Goal: Task Accomplishment & Management: Complete application form

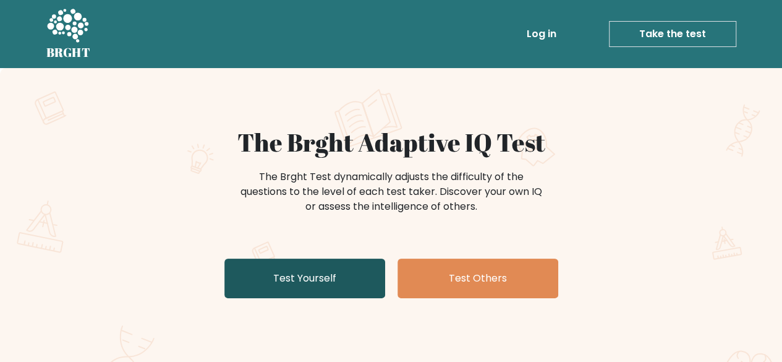
click at [349, 281] on link "Test Yourself" at bounding box center [305, 279] width 161 height 40
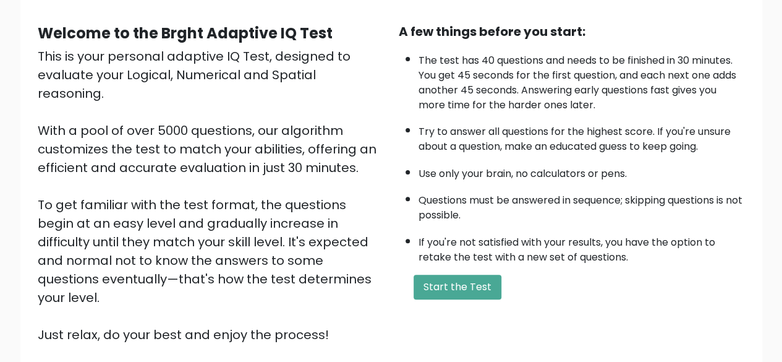
scroll to position [105, 0]
click at [439, 281] on button "Start the Test" at bounding box center [458, 287] width 88 height 25
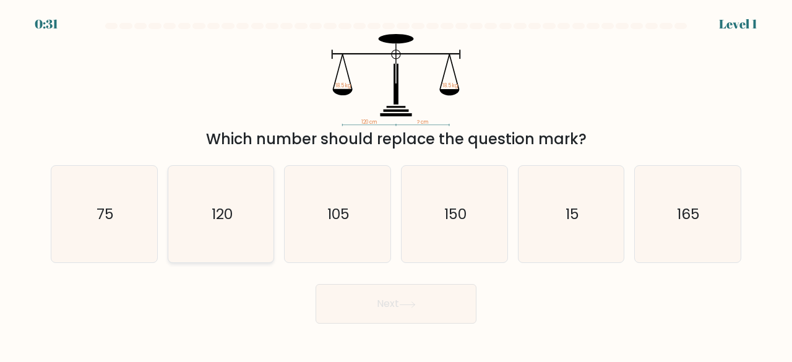
click at [258, 216] on icon "120" at bounding box center [221, 214] width 97 height 97
click at [396, 184] on input "b. 120" at bounding box center [396, 182] width 1 height 3
radio input "true"
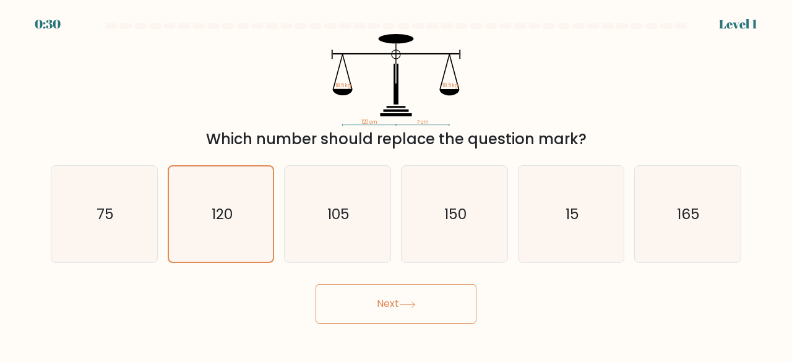
click at [374, 292] on button "Next" at bounding box center [395, 304] width 161 height 40
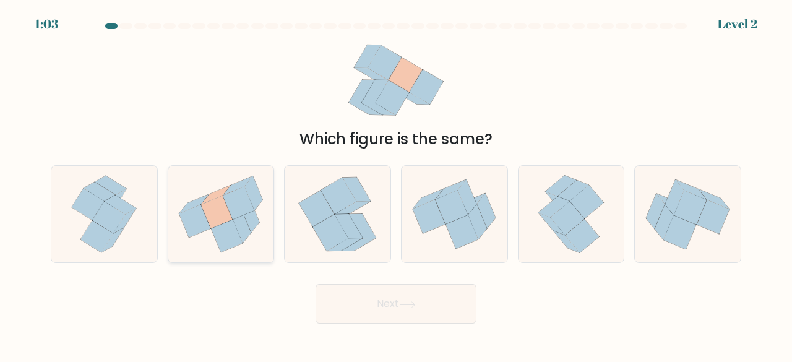
click at [205, 214] on icon at bounding box center [217, 211] width 32 height 33
click at [396, 184] on input "b." at bounding box center [396, 182] width 1 height 3
radio input "true"
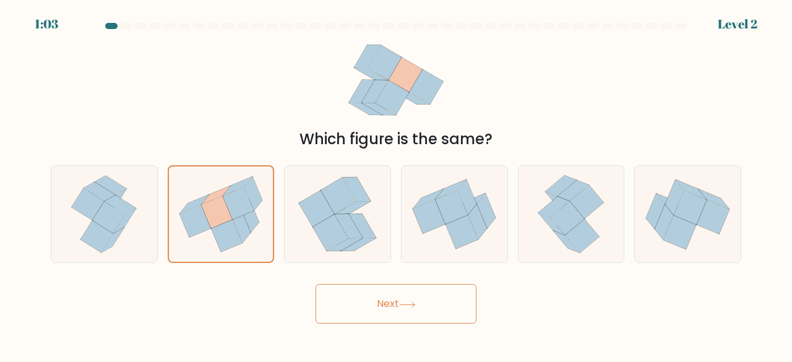
click at [401, 305] on button "Next" at bounding box center [395, 304] width 161 height 40
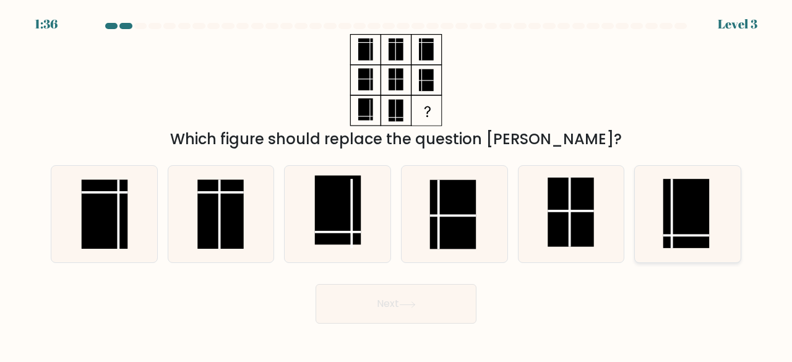
click at [696, 228] on rect at bounding box center [686, 213] width 46 height 69
click at [396, 184] on input "f." at bounding box center [396, 182] width 1 height 3
radio input "true"
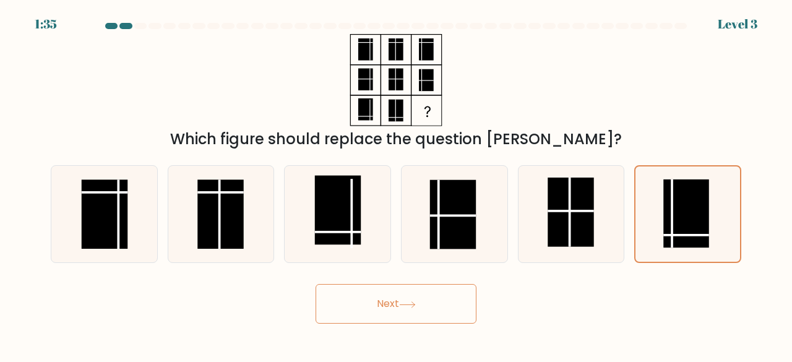
click at [445, 315] on button "Next" at bounding box center [395, 304] width 161 height 40
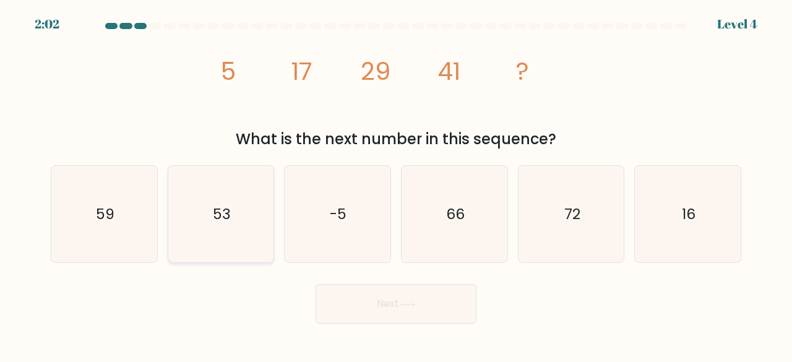
click at [242, 246] on icon "53" at bounding box center [221, 214] width 97 height 97
click at [396, 184] on input "b. 53" at bounding box center [396, 182] width 1 height 3
radio input "true"
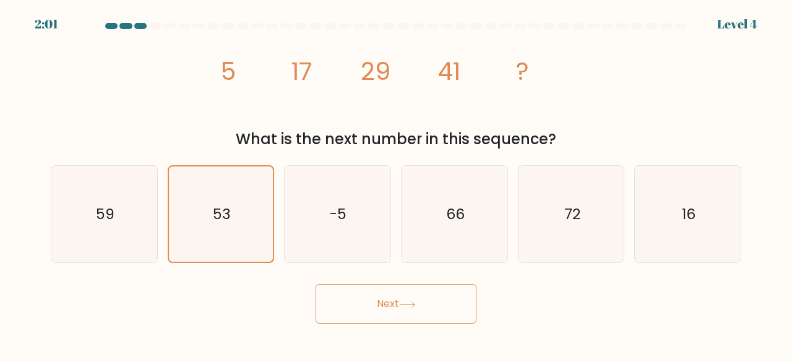
click at [427, 316] on button "Next" at bounding box center [395, 304] width 161 height 40
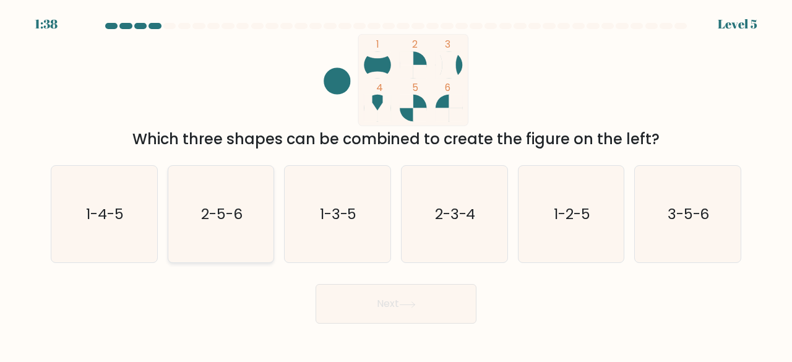
click at [223, 208] on text "2-5-6" at bounding box center [221, 213] width 41 height 20
click at [396, 184] on input "b. 2-5-6" at bounding box center [396, 182] width 1 height 3
radio input "true"
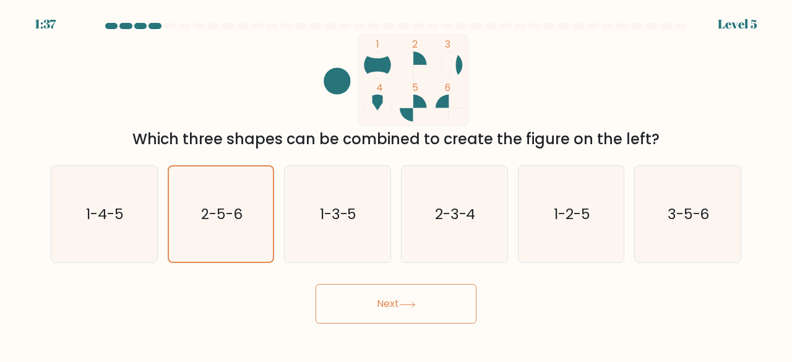
click at [422, 291] on button "Next" at bounding box center [395, 304] width 161 height 40
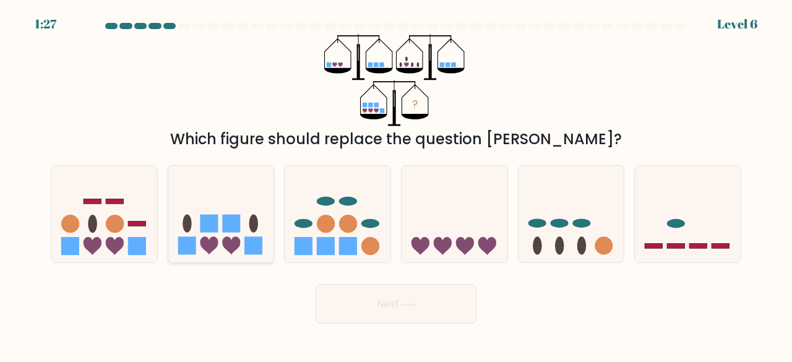
click at [227, 210] on icon at bounding box center [221, 213] width 106 height 87
click at [396, 184] on input "b." at bounding box center [396, 182] width 1 height 3
radio input "true"
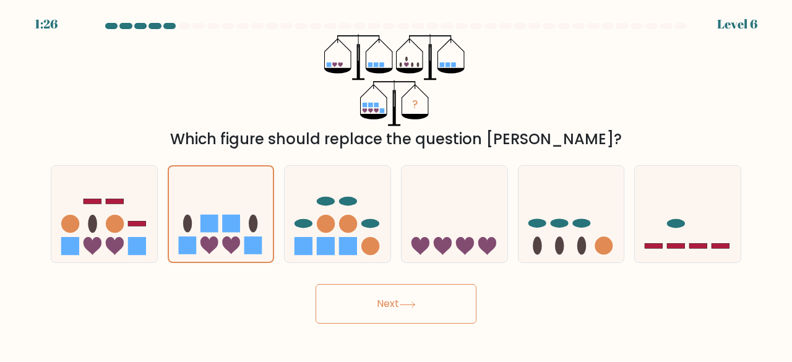
click at [385, 315] on button "Next" at bounding box center [395, 304] width 161 height 40
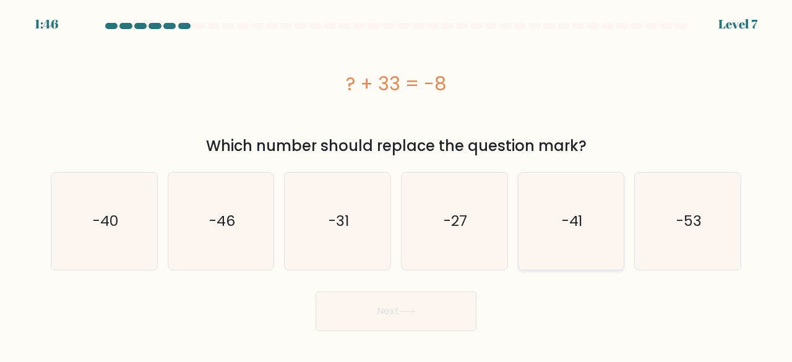
click at [562, 229] on text "-41" at bounding box center [572, 221] width 21 height 20
click at [396, 184] on input "e. -41" at bounding box center [396, 182] width 1 height 3
radio input "true"
click at [375, 306] on button "Next" at bounding box center [395, 311] width 161 height 40
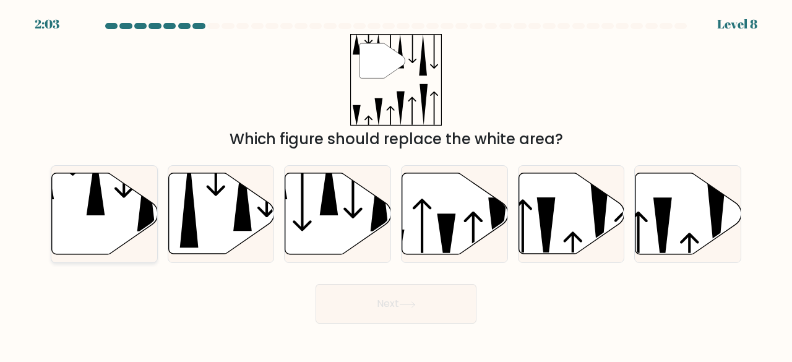
click at [84, 208] on icon at bounding box center [105, 213] width 106 height 81
click at [396, 184] on input "a." at bounding box center [396, 182] width 1 height 3
radio input "true"
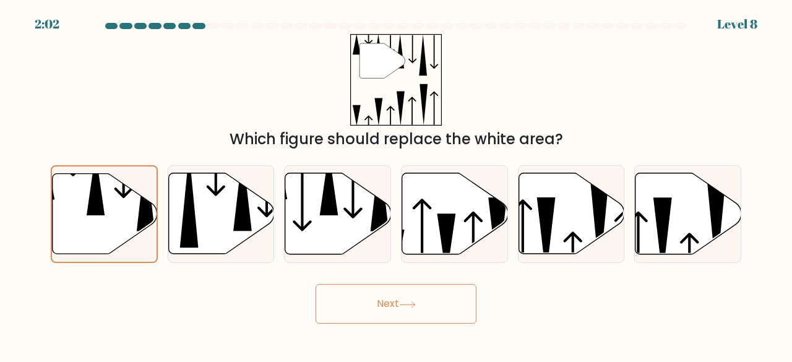
click at [432, 317] on button "Next" at bounding box center [395, 304] width 161 height 40
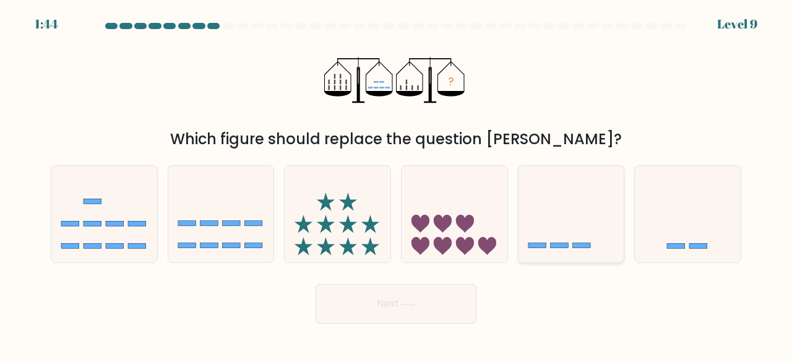
click at [564, 212] on icon at bounding box center [571, 213] width 106 height 87
click at [396, 184] on input "e." at bounding box center [396, 182] width 1 height 3
radio input "true"
click at [442, 289] on button "Next" at bounding box center [395, 304] width 161 height 40
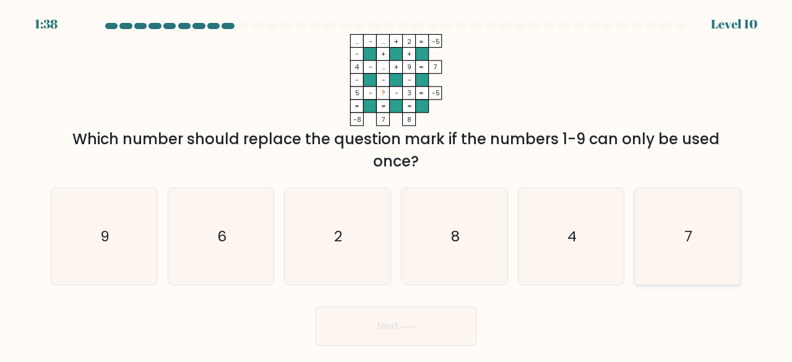
click at [669, 226] on icon "7" at bounding box center [687, 236] width 97 height 97
click at [396, 184] on input "f. 7" at bounding box center [396, 182] width 1 height 3
radio input "true"
click at [445, 321] on button "Next" at bounding box center [395, 326] width 161 height 40
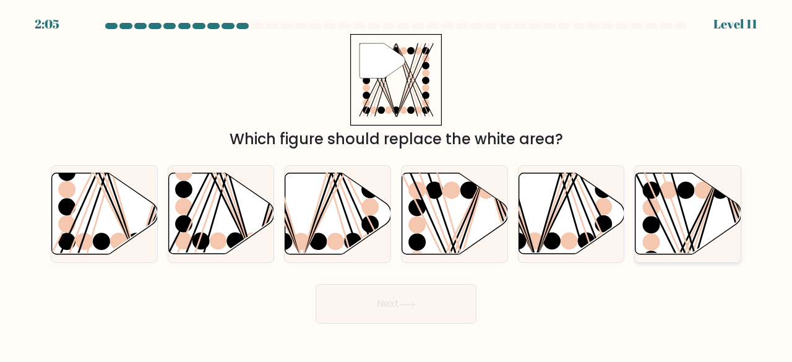
click at [675, 192] on circle at bounding box center [668, 190] width 17 height 17
click at [396, 184] on input "f." at bounding box center [396, 182] width 1 height 3
radio input "true"
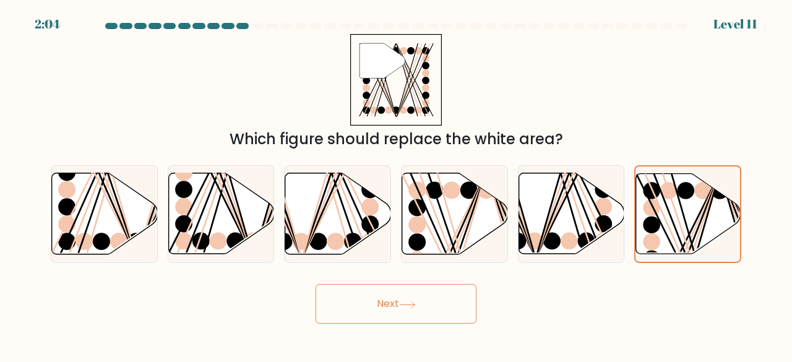
click at [380, 312] on button "Next" at bounding box center [395, 304] width 161 height 40
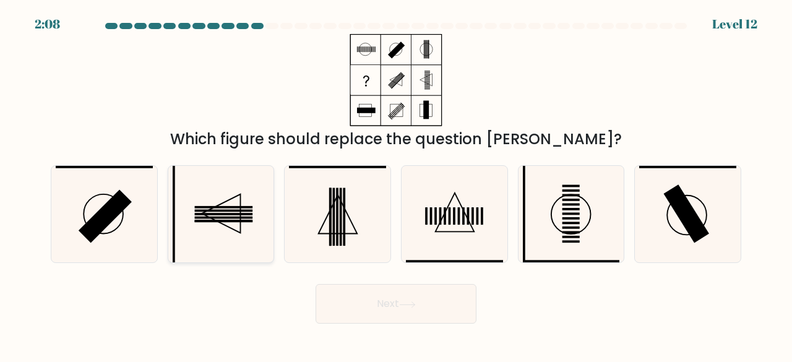
click at [236, 209] on icon at bounding box center [221, 214] width 97 height 97
click at [396, 184] on input "b." at bounding box center [396, 182] width 1 height 3
radio input "true"
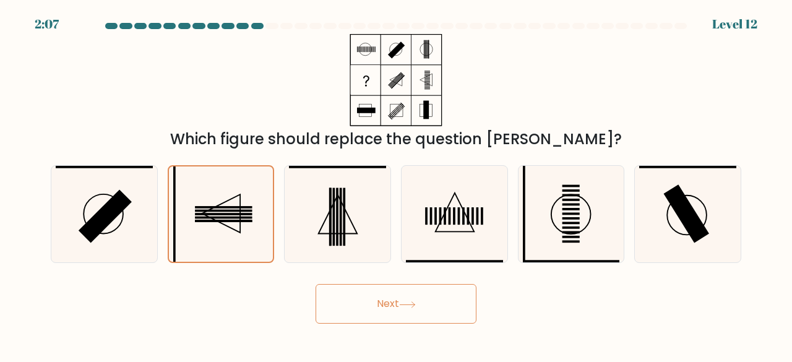
click at [411, 315] on button "Next" at bounding box center [395, 304] width 161 height 40
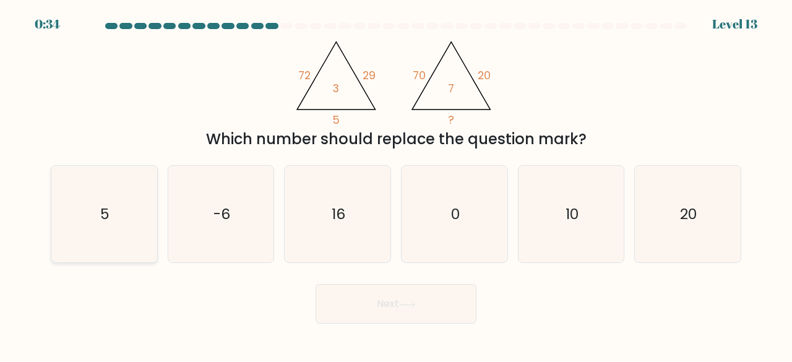
click at [131, 195] on icon "5" at bounding box center [104, 214] width 97 height 97
click at [396, 184] on input "a. 5" at bounding box center [396, 182] width 1 height 3
radio input "true"
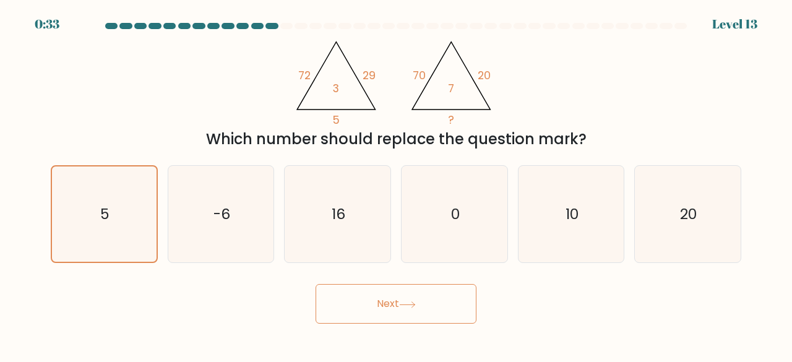
click at [406, 312] on button "Next" at bounding box center [395, 304] width 161 height 40
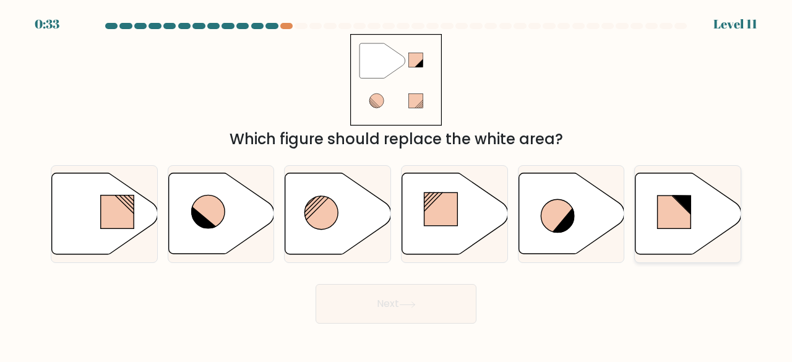
click at [674, 210] on rect at bounding box center [673, 211] width 33 height 33
click at [396, 184] on input "f." at bounding box center [396, 182] width 1 height 3
radio input "true"
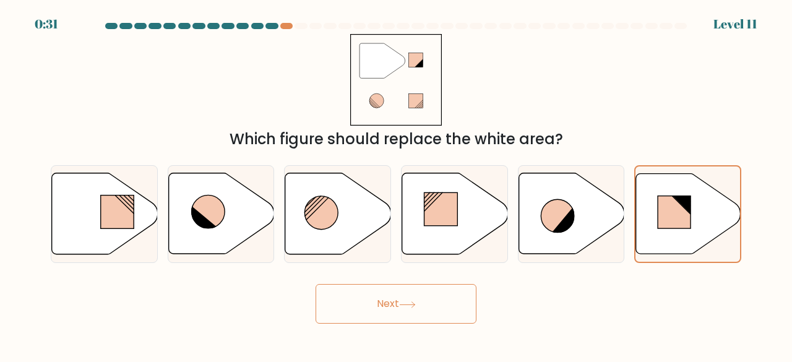
click at [406, 317] on button "Next" at bounding box center [395, 304] width 161 height 40
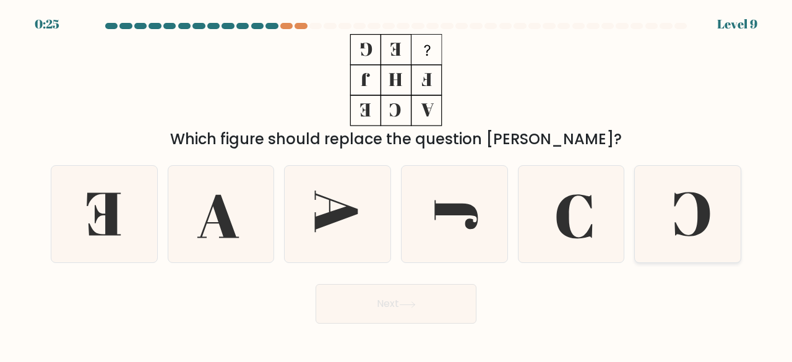
click at [664, 209] on icon at bounding box center [687, 214] width 97 height 97
click at [396, 184] on input "f." at bounding box center [396, 182] width 1 height 3
radio input "true"
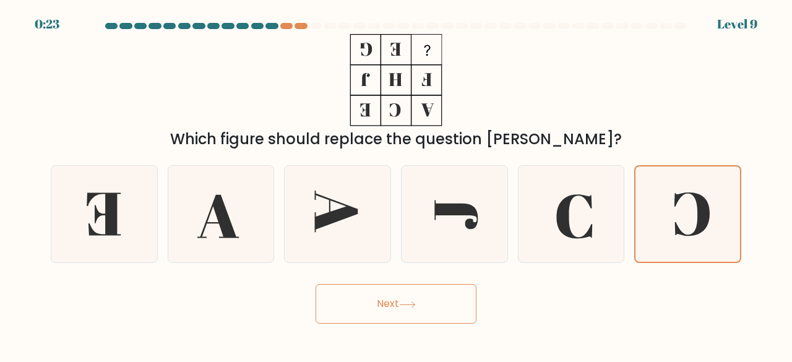
click at [380, 305] on button "Next" at bounding box center [395, 304] width 161 height 40
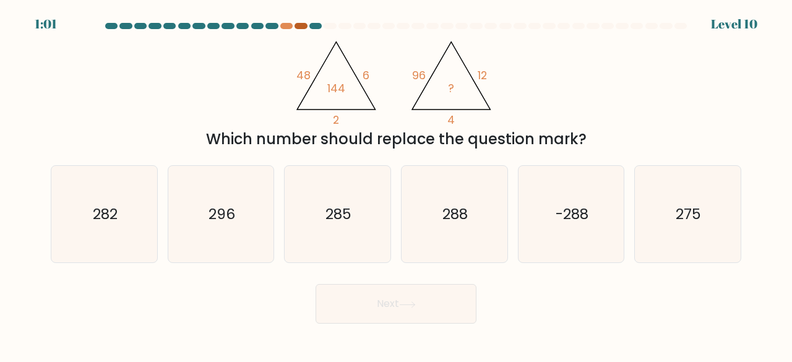
click at [297, 28] on div at bounding box center [300, 26] width 12 height 6
click at [283, 25] on div at bounding box center [286, 26] width 12 height 6
click at [301, 25] on div at bounding box center [300, 26] width 12 height 6
click at [245, 212] on icon "296" at bounding box center [221, 214] width 97 height 97
click at [396, 184] on input "b. 296" at bounding box center [396, 182] width 1 height 3
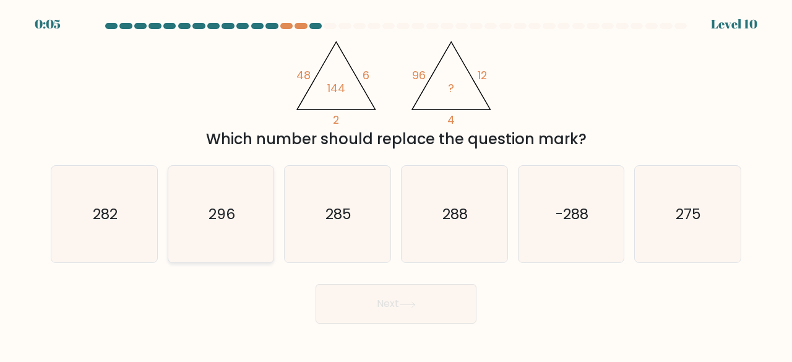
radio input "true"
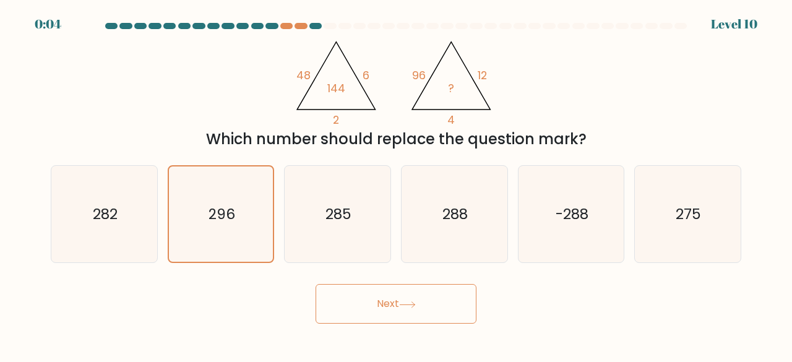
click at [400, 301] on button "Next" at bounding box center [395, 304] width 161 height 40
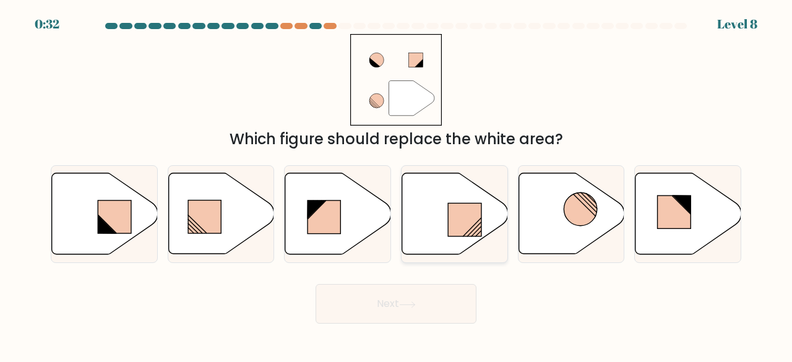
click at [465, 212] on rect at bounding box center [464, 219] width 33 height 33
click at [396, 184] on input "d." at bounding box center [396, 182] width 1 height 3
radio input "true"
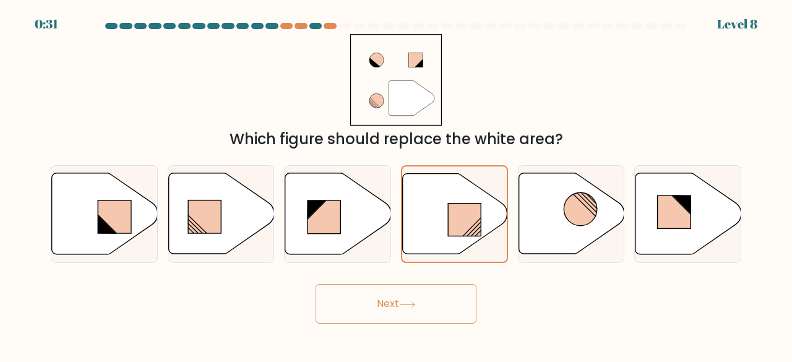
click at [447, 288] on button "Next" at bounding box center [395, 304] width 161 height 40
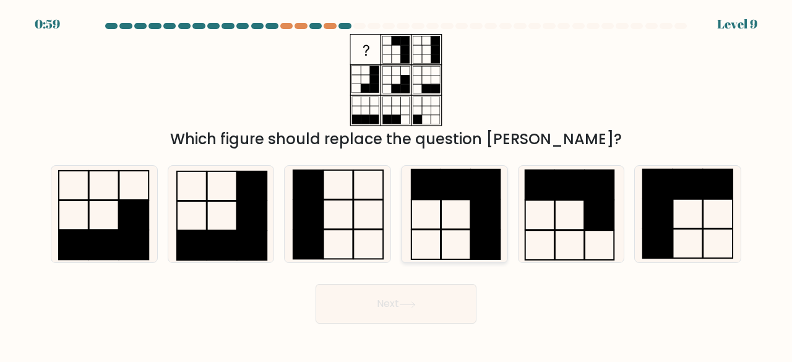
click at [477, 210] on rect at bounding box center [485, 215] width 29 height 30
click at [396, 184] on input "d." at bounding box center [396, 182] width 1 height 3
radio input "true"
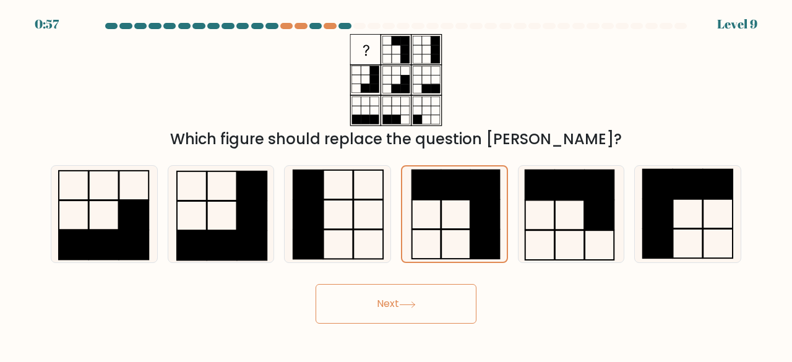
click at [429, 307] on button "Next" at bounding box center [395, 304] width 161 height 40
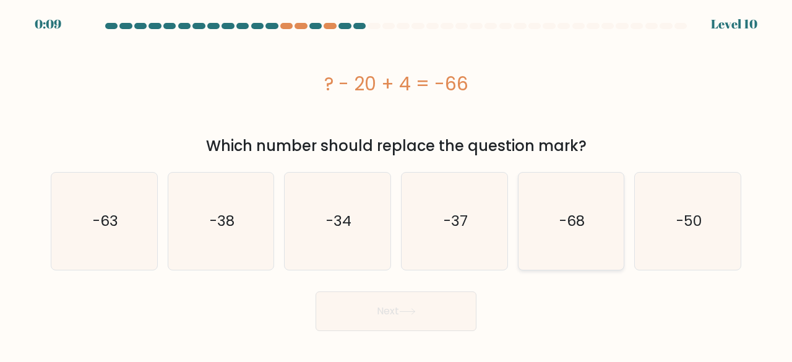
click at [569, 208] on icon "-68" at bounding box center [571, 221] width 97 height 97
click at [396, 184] on input "e. -68" at bounding box center [396, 182] width 1 height 3
radio input "true"
click at [176, 223] on icon "-38" at bounding box center [221, 221] width 97 height 97
click at [396, 184] on input "b. -38" at bounding box center [396, 182] width 1 height 3
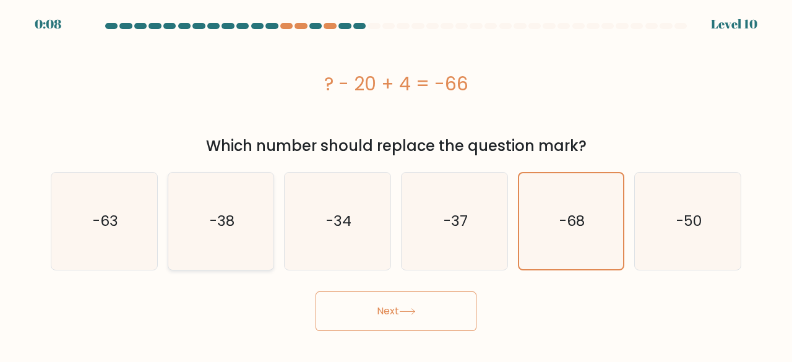
radio input "true"
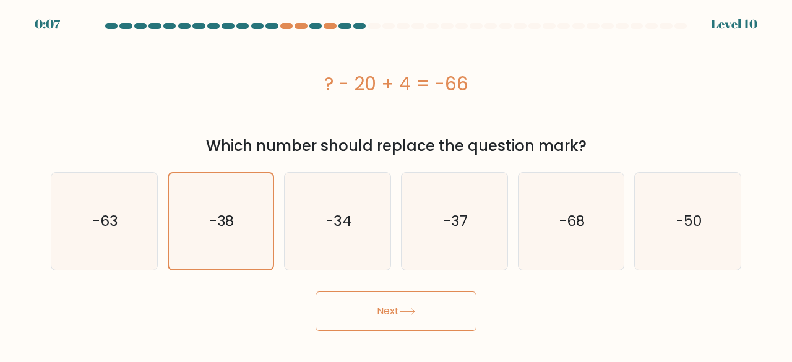
click at [379, 299] on button "Next" at bounding box center [395, 311] width 161 height 40
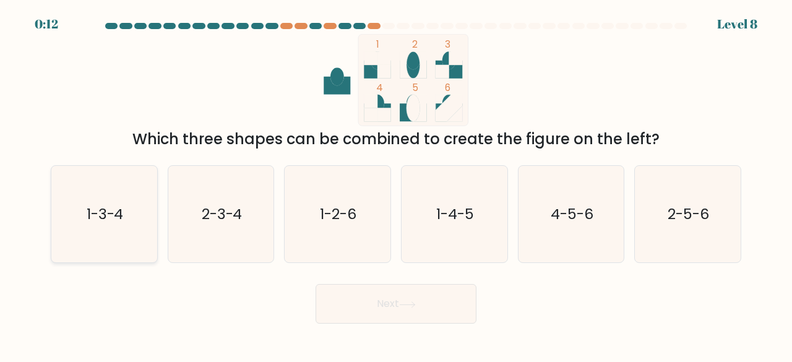
click at [111, 222] on text "1-3-4" at bounding box center [105, 213] width 37 height 20
click at [396, 184] on input "a. 1-3-4" at bounding box center [396, 182] width 1 height 3
radio input "true"
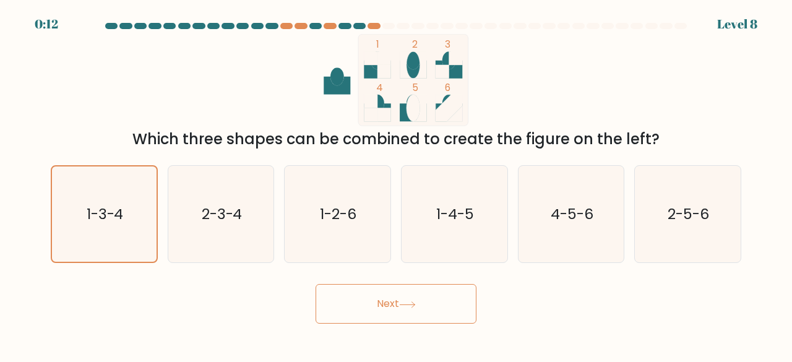
click at [354, 314] on button "Next" at bounding box center [395, 304] width 161 height 40
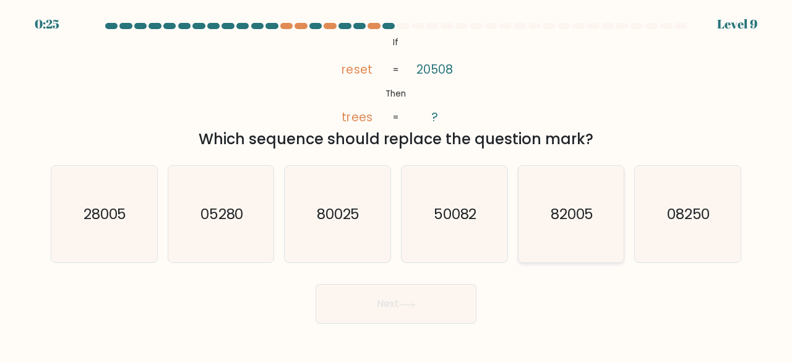
click at [573, 216] on text "82005" at bounding box center [571, 213] width 43 height 20
click at [396, 184] on input "e. 82005" at bounding box center [396, 182] width 1 height 3
radio input "true"
click at [435, 306] on button "Next" at bounding box center [395, 304] width 161 height 40
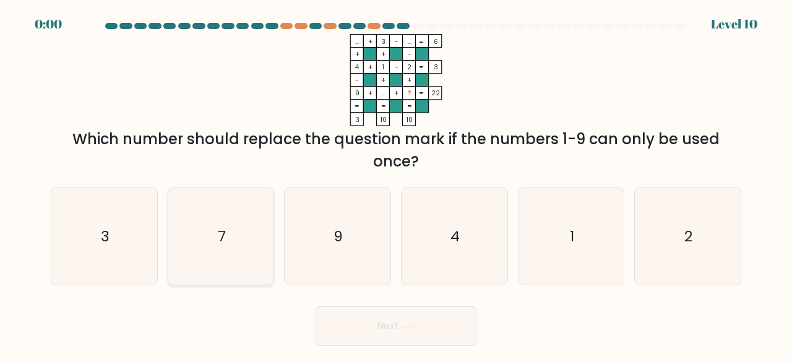
click at [250, 237] on icon "7" at bounding box center [221, 236] width 97 height 97
click at [396, 184] on input "b. 7" at bounding box center [396, 182] width 1 height 3
radio input "true"
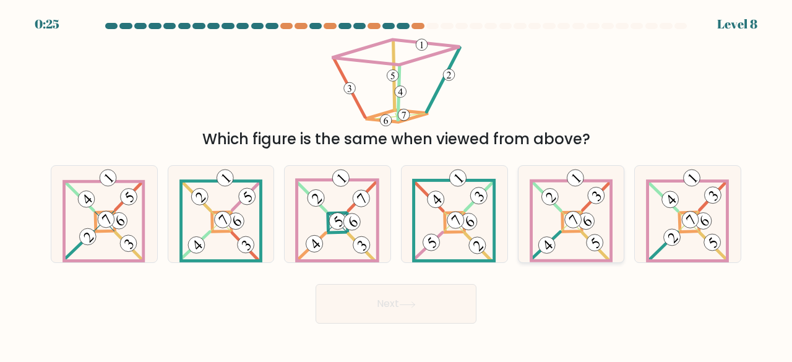
click at [571, 226] on 906 at bounding box center [573, 220] width 24 height 24
click at [396, 184] on input "e." at bounding box center [396, 182] width 1 height 3
radio input "true"
click at [412, 312] on button "Next" at bounding box center [395, 304] width 161 height 40
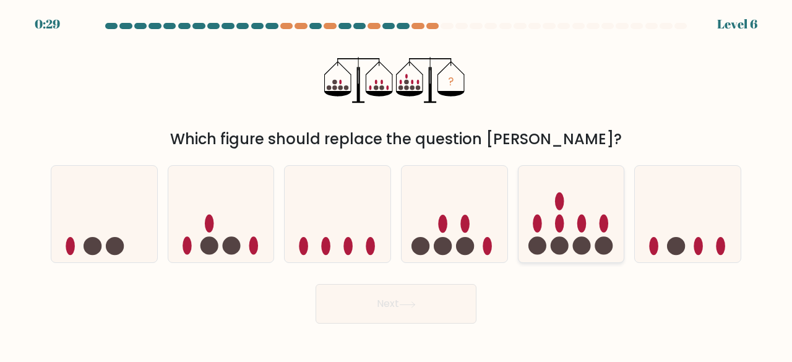
click at [557, 218] on ellipse at bounding box center [559, 224] width 9 height 18
click at [396, 184] on input "e." at bounding box center [396, 182] width 1 height 3
radio input "true"
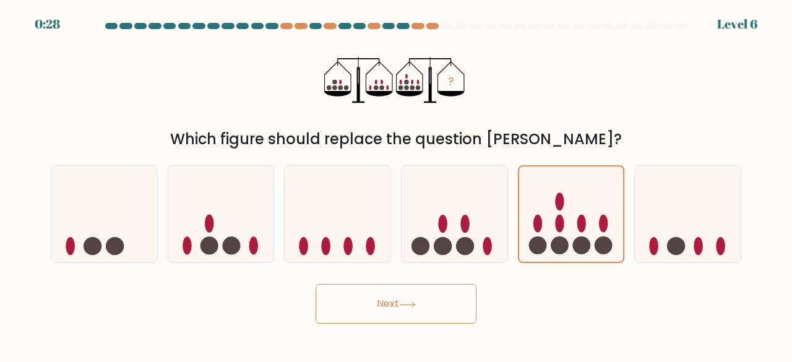
click at [445, 302] on button "Next" at bounding box center [395, 304] width 161 height 40
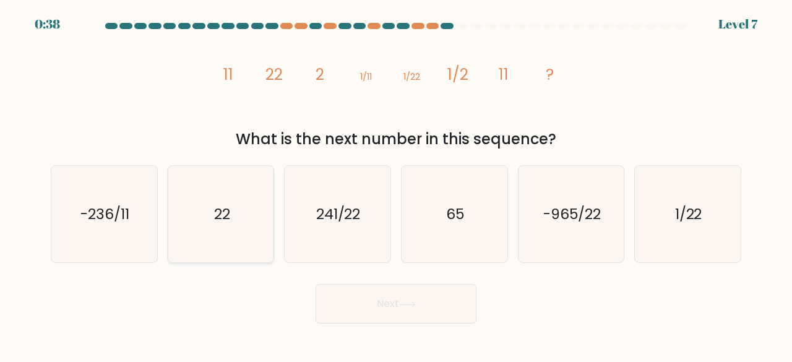
click at [236, 227] on icon "22" at bounding box center [221, 214] width 97 height 97
click at [396, 184] on input "b. 22" at bounding box center [396, 182] width 1 height 3
radio input "true"
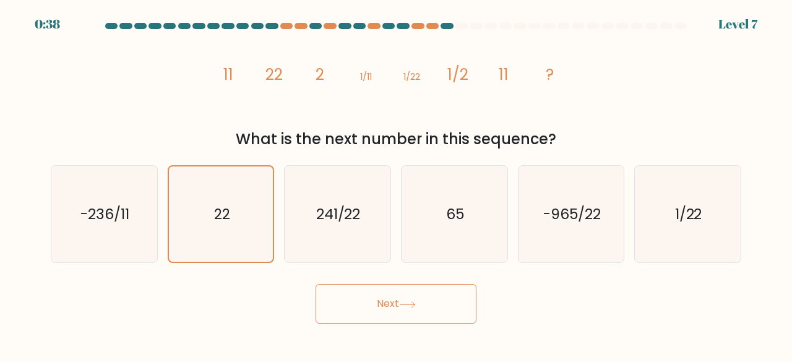
click at [425, 315] on button "Next" at bounding box center [395, 304] width 161 height 40
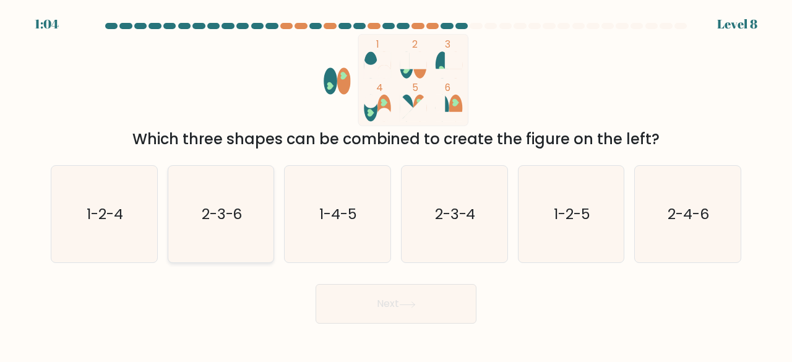
click at [260, 211] on icon "2-3-6" at bounding box center [221, 214] width 97 height 97
click at [396, 184] on input "b. 2-3-6" at bounding box center [396, 182] width 1 height 3
radio input "true"
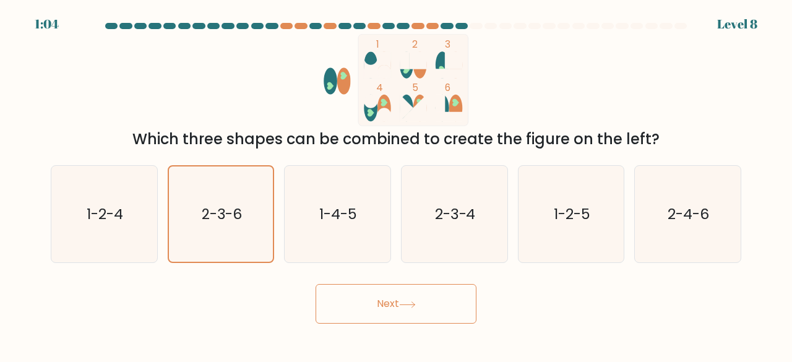
click at [365, 299] on button "Next" at bounding box center [395, 304] width 161 height 40
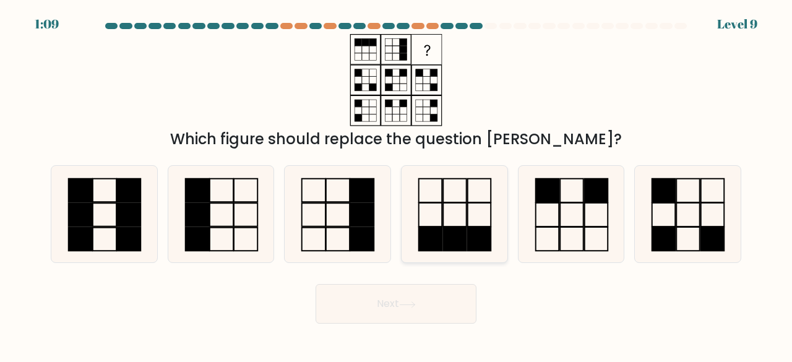
click at [425, 196] on icon at bounding box center [454, 214] width 97 height 97
click at [396, 184] on input "d." at bounding box center [396, 182] width 1 height 3
radio input "true"
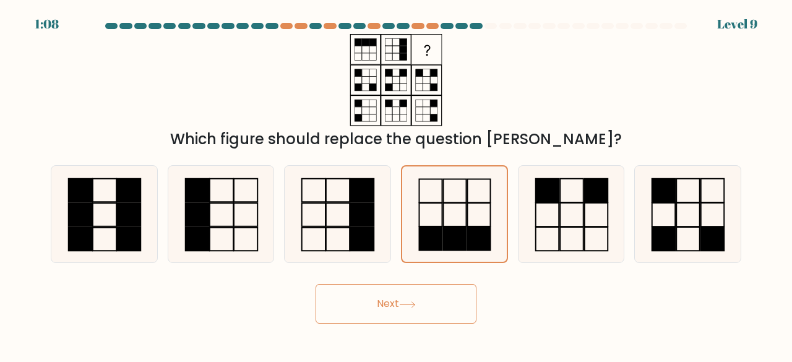
click at [395, 310] on button "Next" at bounding box center [395, 304] width 161 height 40
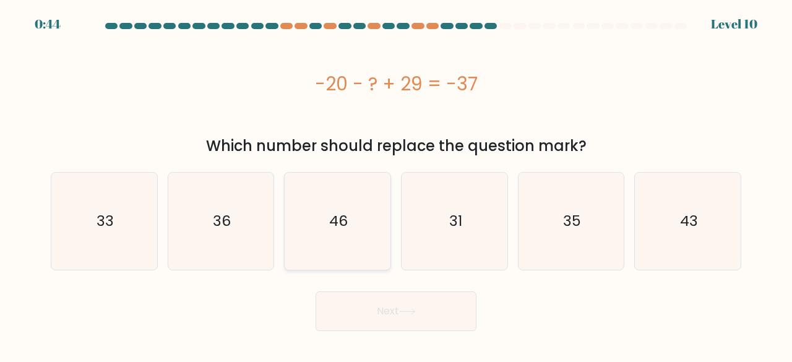
click at [335, 201] on icon "46" at bounding box center [337, 221] width 97 height 97
click at [396, 184] on input "c. 46" at bounding box center [396, 182] width 1 height 3
radio input "true"
click at [452, 320] on button "Next" at bounding box center [395, 311] width 161 height 40
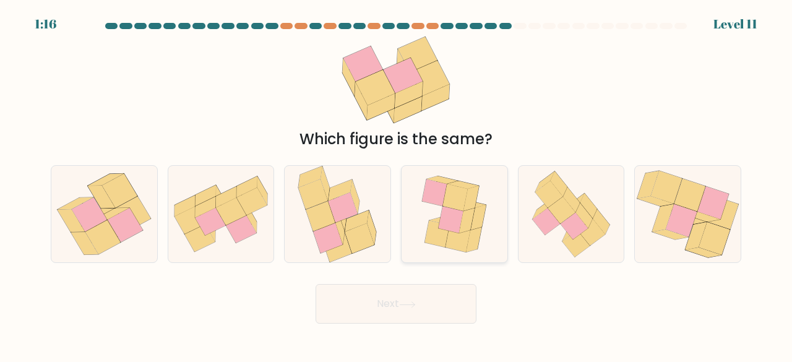
click at [464, 201] on icon at bounding box center [455, 197] width 25 height 27
click at [396, 184] on input "d." at bounding box center [396, 182] width 1 height 3
radio input "true"
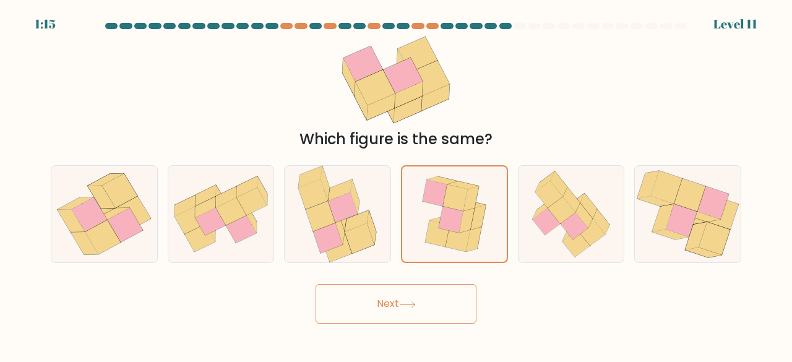
click at [421, 298] on button "Next" at bounding box center [395, 304] width 161 height 40
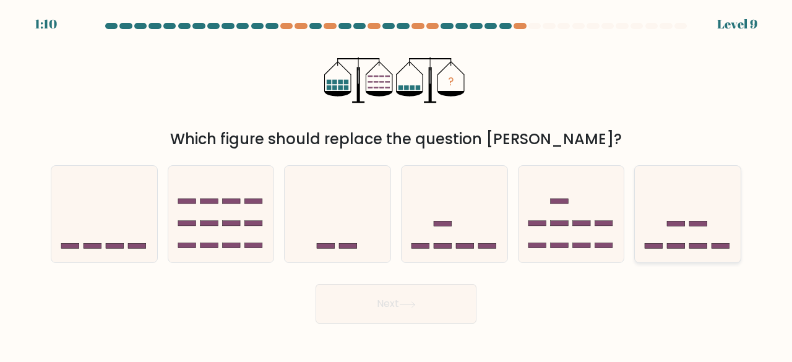
click at [680, 222] on rect at bounding box center [676, 223] width 18 height 5
click at [396, 184] on input "f." at bounding box center [396, 182] width 1 height 3
radio input "true"
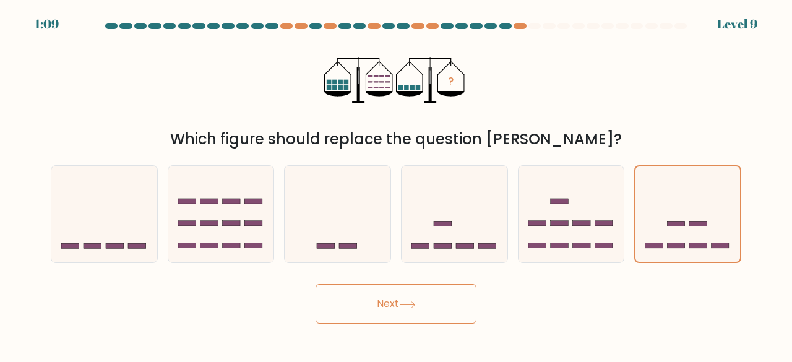
click at [427, 309] on button "Next" at bounding box center [395, 304] width 161 height 40
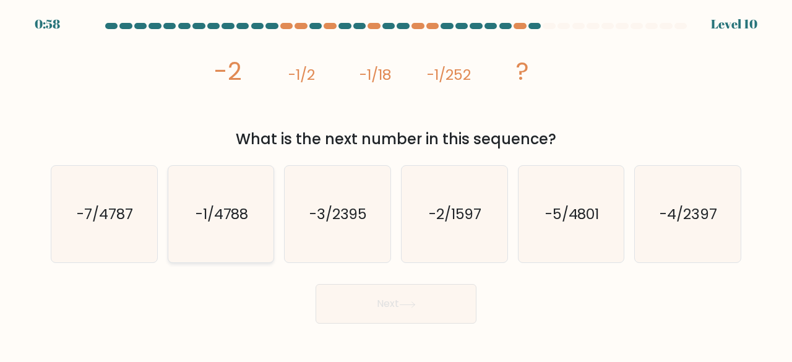
click at [237, 213] on text "-1/4788" at bounding box center [221, 213] width 53 height 20
click at [396, 184] on input "b. -1/4788" at bounding box center [396, 182] width 1 height 3
radio input "true"
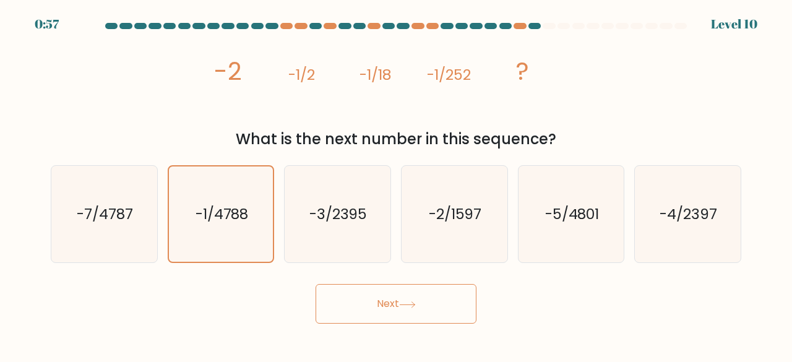
click at [385, 294] on button "Next" at bounding box center [395, 304] width 161 height 40
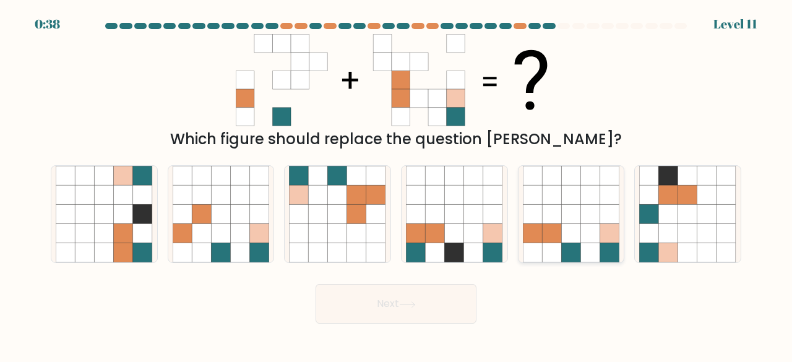
click at [581, 220] on icon at bounding box center [590, 214] width 19 height 19
click at [396, 184] on input "e." at bounding box center [396, 182] width 1 height 3
radio input "true"
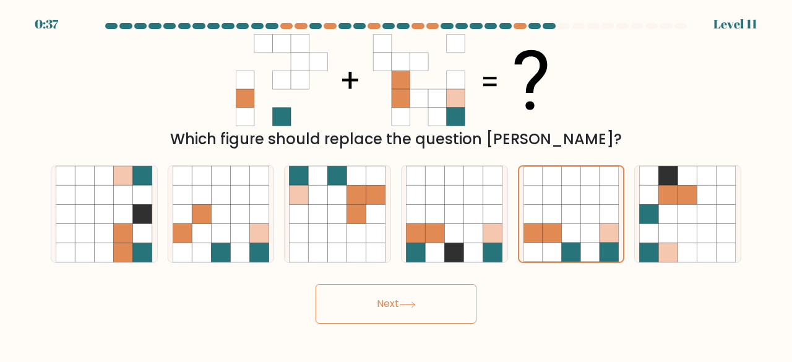
click at [414, 302] on icon at bounding box center [407, 304] width 17 height 7
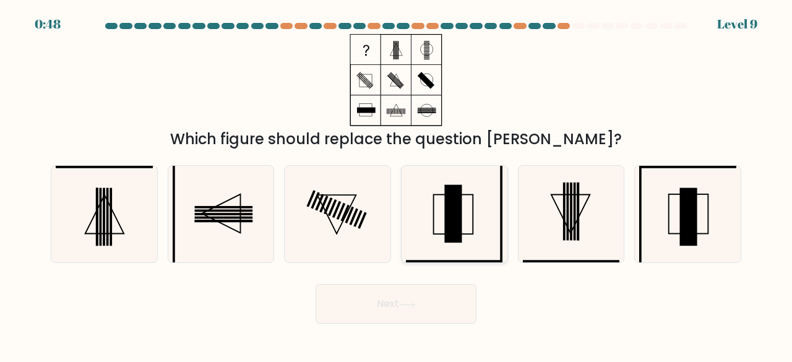
click at [485, 224] on icon at bounding box center [454, 214] width 97 height 97
click at [396, 184] on input "d." at bounding box center [396, 182] width 1 height 3
radio input "true"
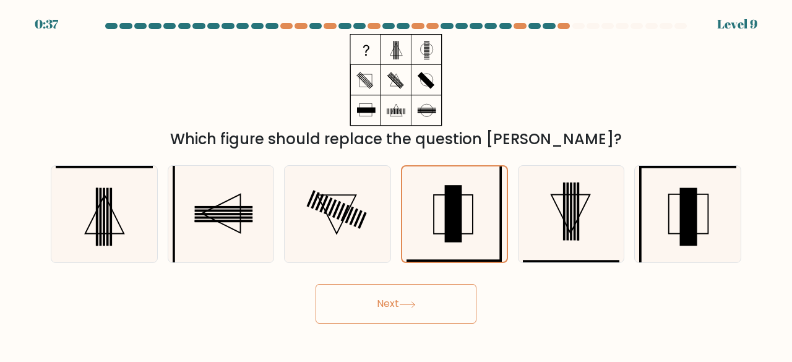
click at [429, 317] on button "Next" at bounding box center [395, 304] width 161 height 40
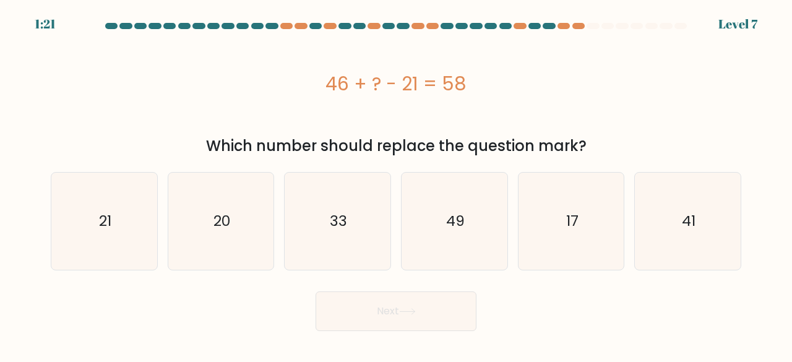
drag, startPoint x: 537, startPoint y: 200, endPoint x: 580, endPoint y: 171, distance: 52.0
click at [579, 171] on div "a. 21 b. 20 c." at bounding box center [396, 216] width 700 height 108
click at [519, 129] on div "46 + ? - 21 = 58" at bounding box center [396, 83] width 690 height 99
click at [127, 240] on icon "21" at bounding box center [104, 221] width 97 height 97
click at [396, 184] on input "a. 21" at bounding box center [396, 182] width 1 height 3
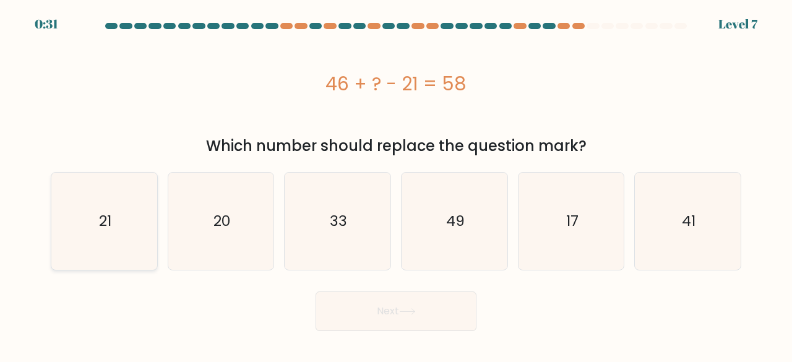
radio input "true"
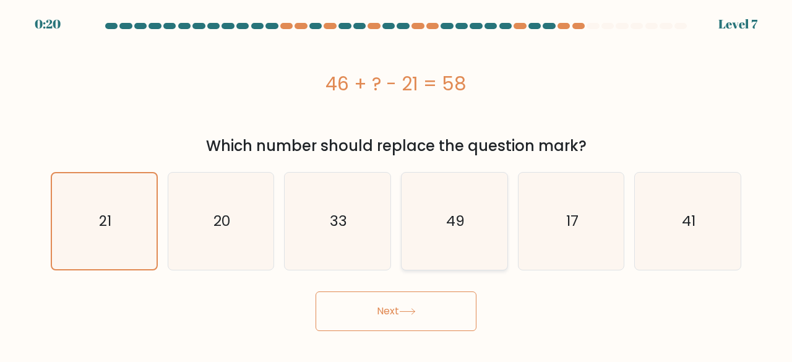
click at [466, 191] on icon "49" at bounding box center [454, 221] width 97 height 97
click at [396, 184] on input "d. 49" at bounding box center [396, 182] width 1 height 3
radio input "true"
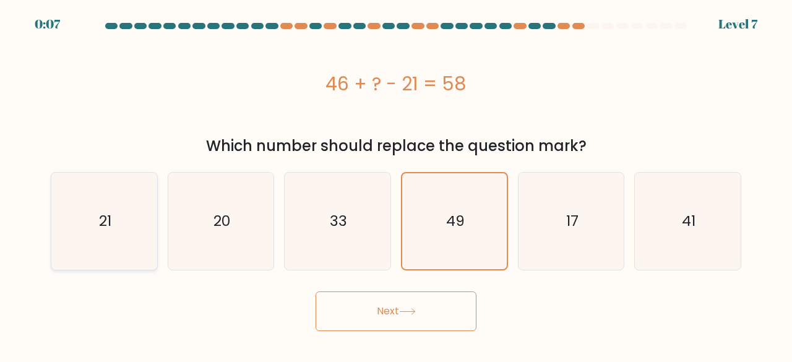
click at [109, 218] on text "21" at bounding box center [105, 221] width 12 height 20
click at [396, 184] on input "a. 21" at bounding box center [396, 182] width 1 height 3
radio input "true"
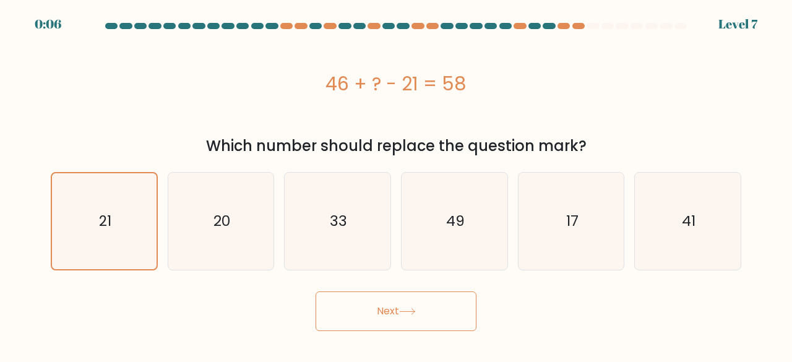
click at [408, 312] on icon at bounding box center [407, 311] width 17 height 7
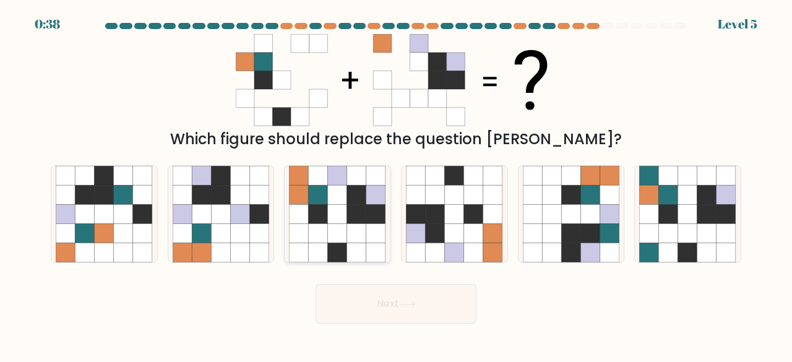
click at [335, 212] on icon at bounding box center [337, 214] width 19 height 19
click at [396, 184] on input "c." at bounding box center [396, 182] width 1 height 3
radio input "true"
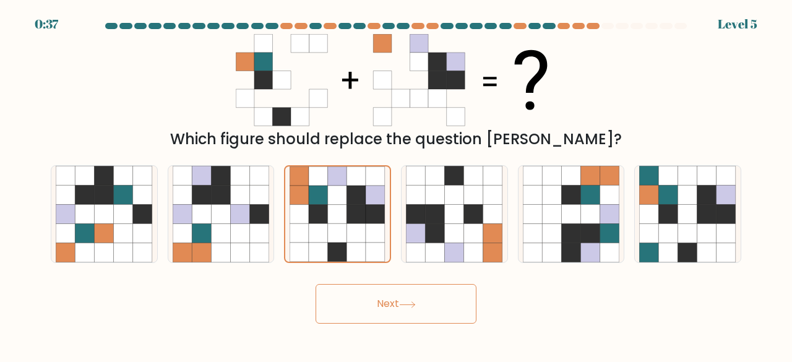
click at [455, 311] on button "Next" at bounding box center [395, 304] width 161 height 40
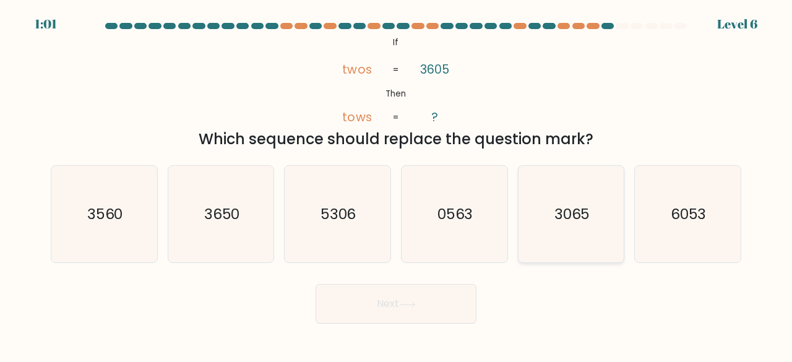
click at [572, 205] on text "3065" at bounding box center [572, 213] width 36 height 20
click at [396, 184] on input "e. 3065" at bounding box center [396, 182] width 1 height 3
radio input "true"
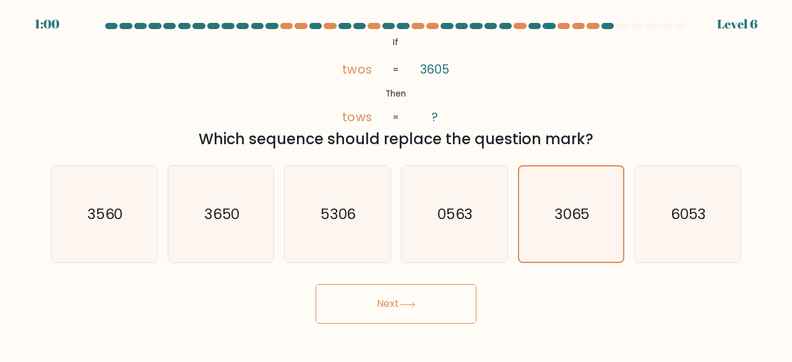
click at [444, 315] on button "Next" at bounding box center [395, 304] width 161 height 40
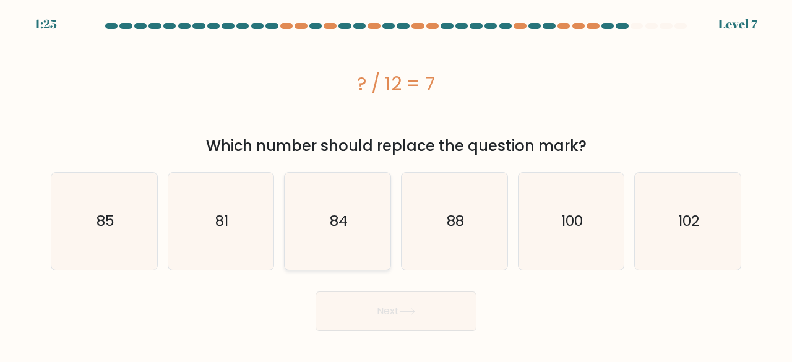
click at [377, 225] on icon "84" at bounding box center [337, 221] width 97 height 97
click at [396, 184] on input "c. 84" at bounding box center [396, 182] width 1 height 3
radio input "true"
click at [395, 297] on button "Next" at bounding box center [395, 311] width 161 height 40
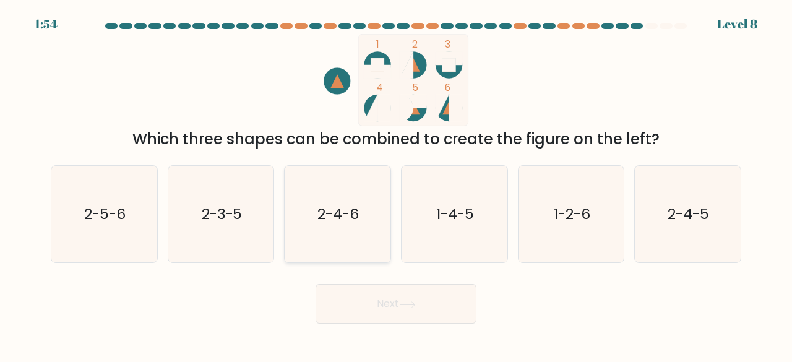
click at [322, 227] on icon "2-4-6" at bounding box center [337, 214] width 97 height 97
click at [396, 184] on input "c. 2-4-6" at bounding box center [396, 182] width 1 height 3
radio input "true"
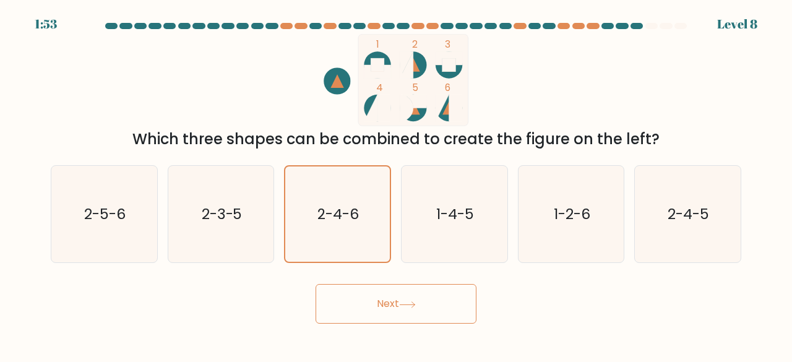
click at [391, 303] on button "Next" at bounding box center [395, 304] width 161 height 40
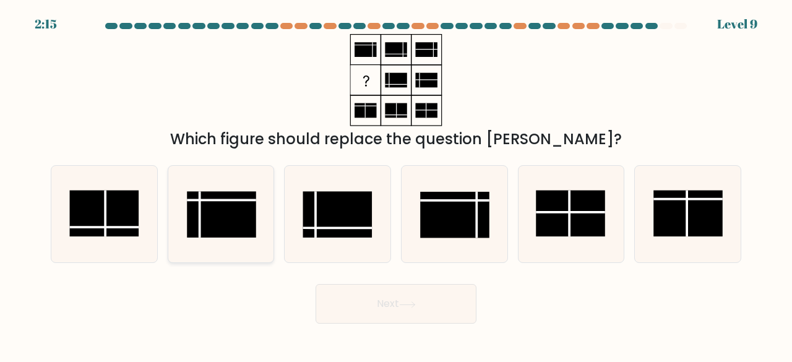
click at [220, 202] on rect at bounding box center [221, 214] width 69 height 46
click at [396, 184] on input "b." at bounding box center [396, 182] width 1 height 3
radio input "true"
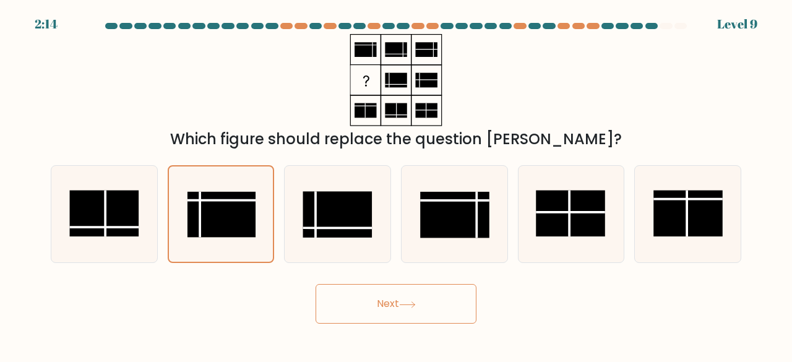
click at [386, 310] on button "Next" at bounding box center [395, 304] width 161 height 40
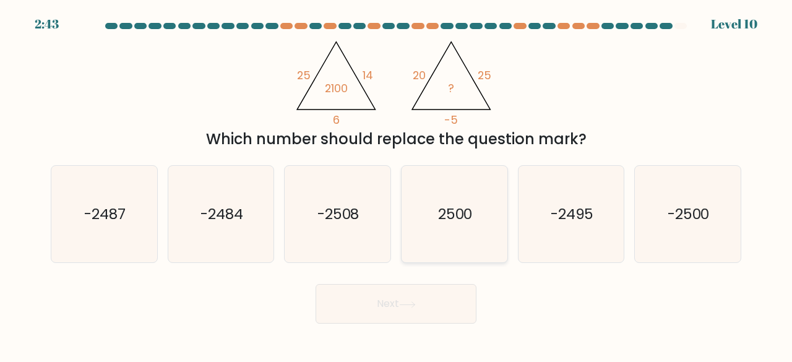
click at [466, 199] on icon "2500" at bounding box center [454, 214] width 97 height 97
click at [396, 184] on input "d. 2500" at bounding box center [396, 182] width 1 height 3
radio input "true"
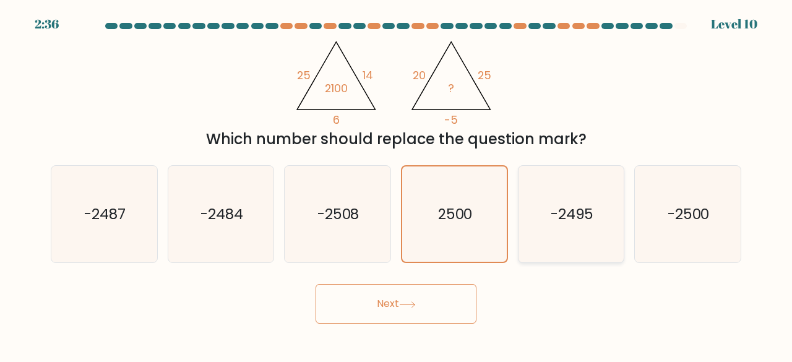
click at [575, 213] on text "-2495" at bounding box center [571, 213] width 43 height 20
click at [396, 184] on input "e. -2495" at bounding box center [396, 182] width 1 height 3
radio input "true"
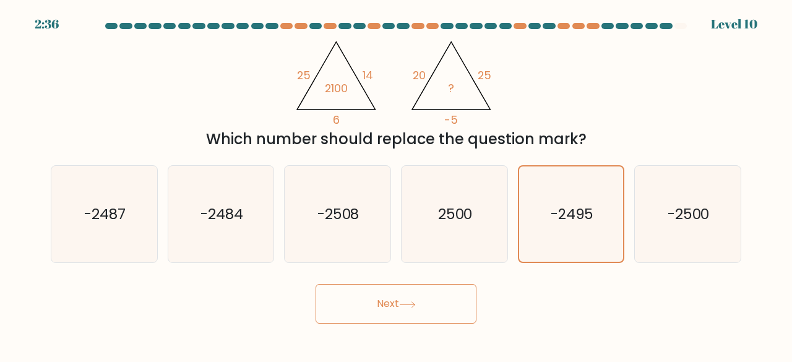
click at [446, 305] on button "Next" at bounding box center [395, 304] width 161 height 40
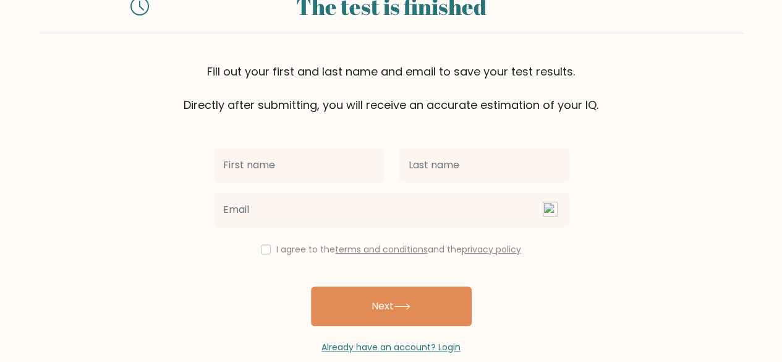
scroll to position [52, 0]
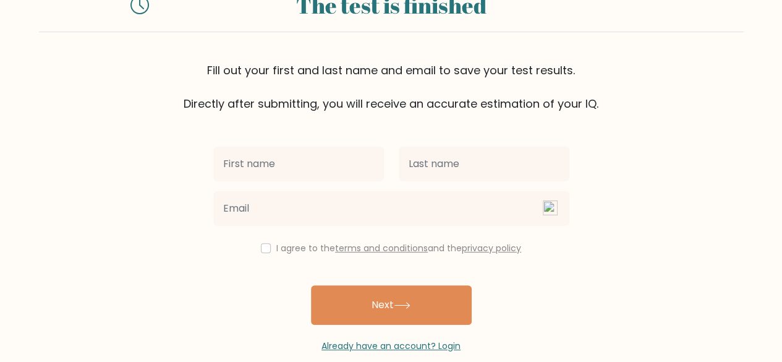
type input "|"
type input "woa"
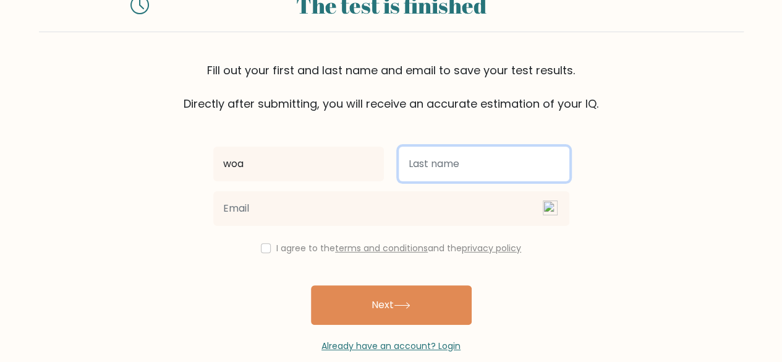
click at [450, 170] on input "text" at bounding box center [484, 164] width 171 height 35
type input "mushroom"
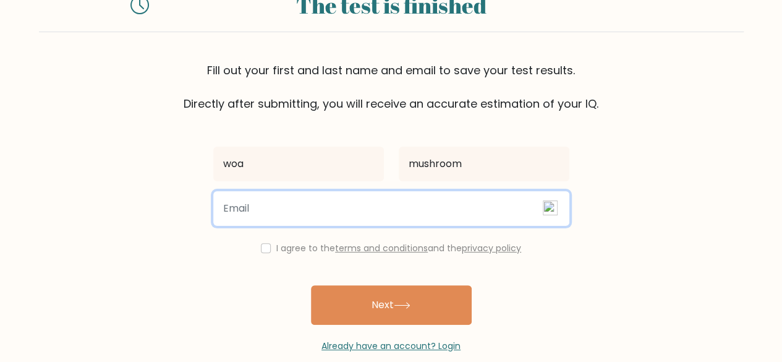
click at [420, 201] on input "email" at bounding box center [391, 208] width 356 height 35
type input "ehellum98@gmail.com"
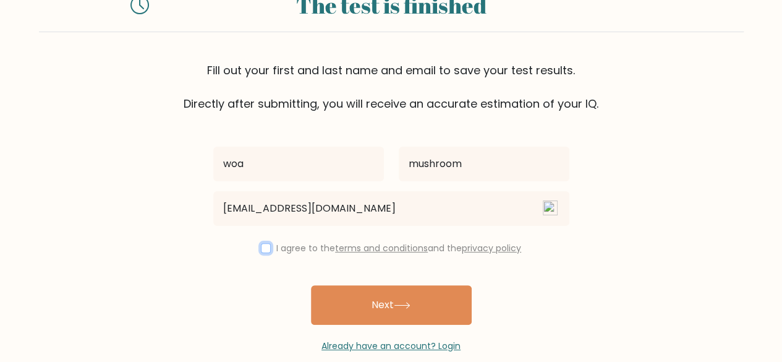
click at [263, 249] on input "checkbox" at bounding box center [266, 248] width 10 height 10
checkbox input "true"
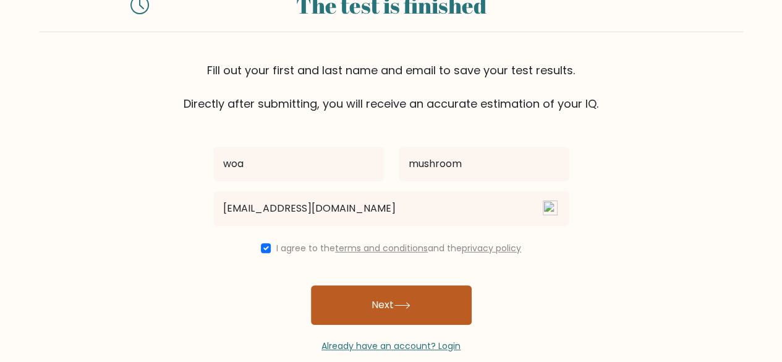
click at [369, 307] on button "Next" at bounding box center [391, 305] width 161 height 40
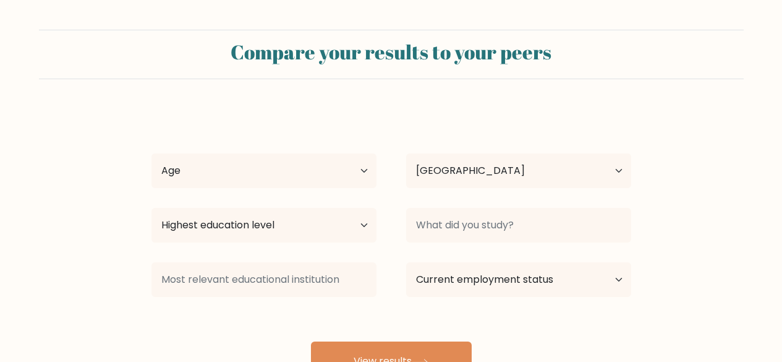
select select "NO"
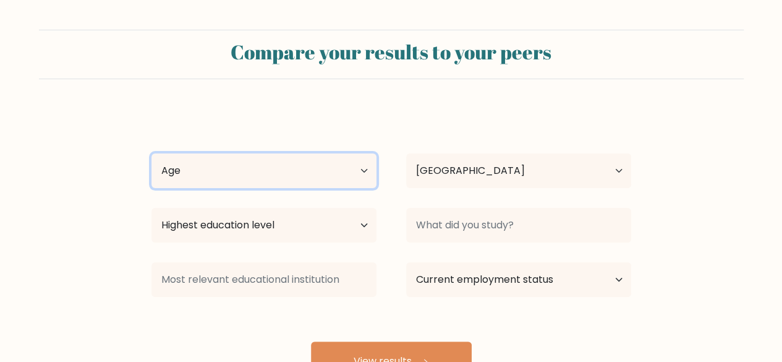
click at [291, 167] on select "Age Under [DEMOGRAPHIC_DATA] [DEMOGRAPHIC_DATA] [DEMOGRAPHIC_DATA] [DEMOGRAPHIC…" at bounding box center [264, 170] width 225 height 35
select select "25_34"
click at [152, 153] on select "Age Under [DEMOGRAPHIC_DATA] [DEMOGRAPHIC_DATA] [DEMOGRAPHIC_DATA] [DEMOGRAPHIC…" at bounding box center [264, 170] width 225 height 35
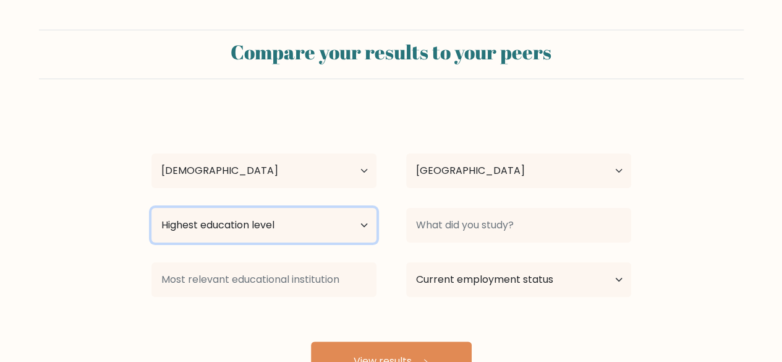
click at [331, 220] on select "Highest education level No schooling Primary Lower Secondary Upper Secondary Oc…" at bounding box center [264, 225] width 225 height 35
select select "no_schooling"
click at [152, 208] on select "Highest education level No schooling Primary Lower Secondary Upper Secondary Oc…" at bounding box center [264, 225] width 225 height 35
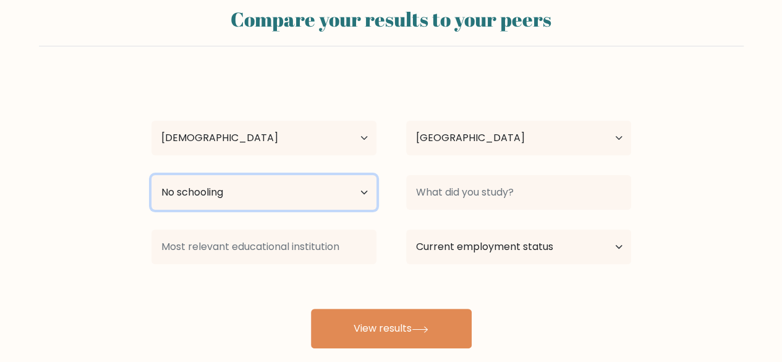
scroll to position [34, 0]
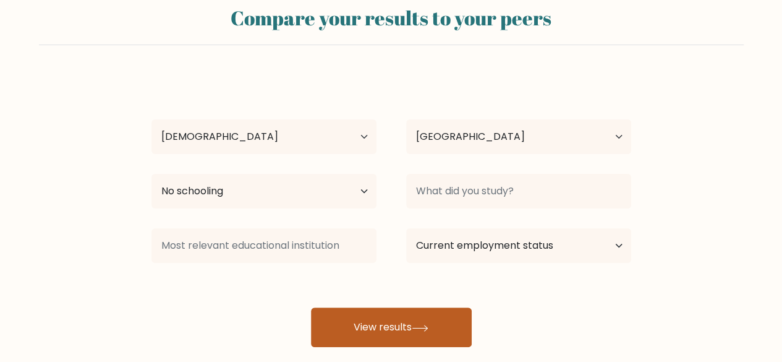
click at [398, 340] on button "View results" at bounding box center [391, 327] width 161 height 40
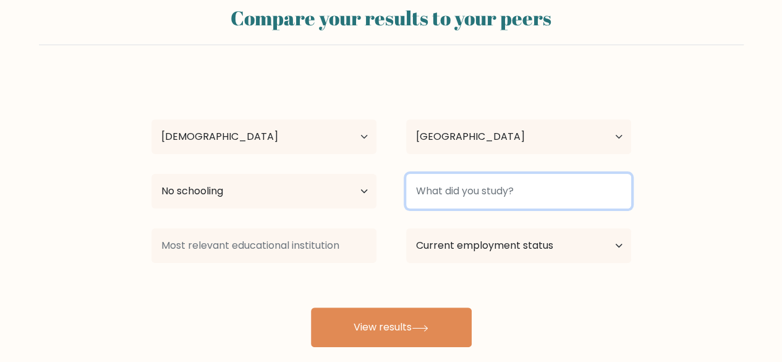
click at [502, 179] on input at bounding box center [518, 191] width 225 height 35
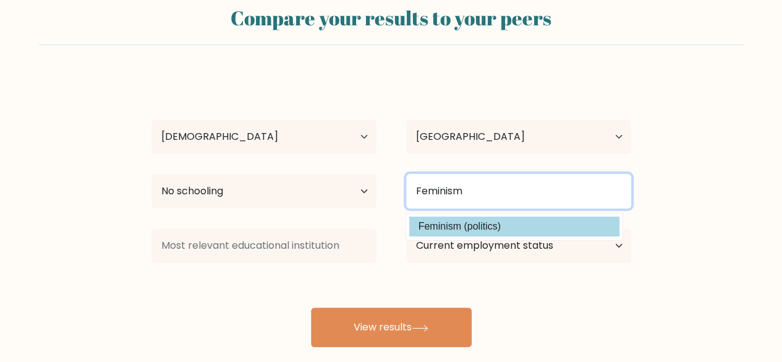
type input "Feminism"
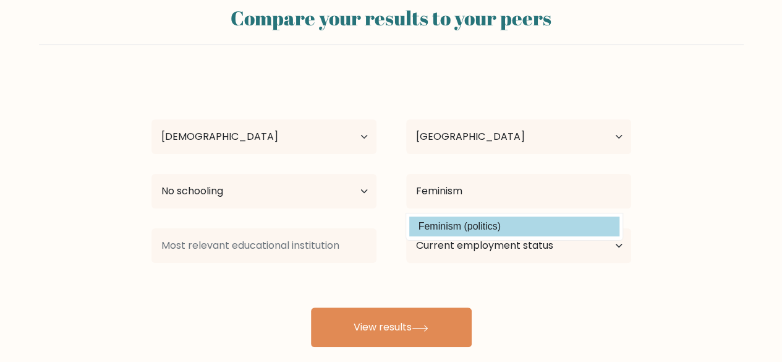
click at [502, 226] on option "Feminism (politics)" at bounding box center [514, 226] width 210 height 20
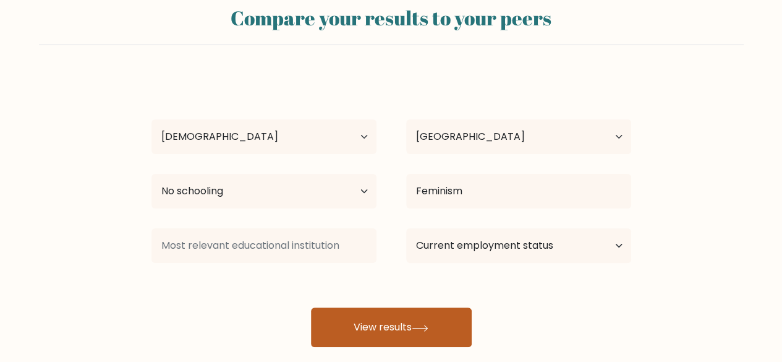
click at [419, 321] on button "View results" at bounding box center [391, 327] width 161 height 40
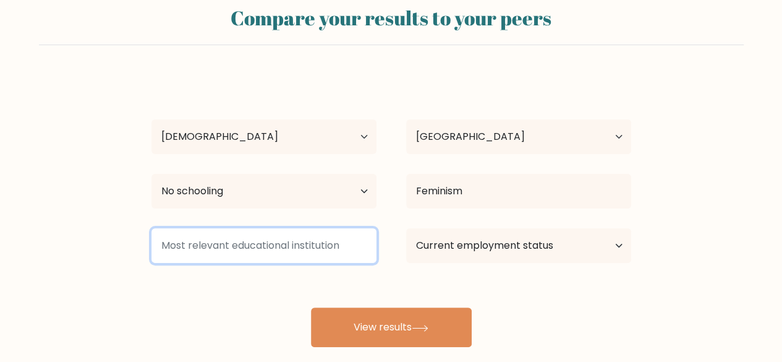
click at [302, 250] on input at bounding box center [264, 245] width 225 height 35
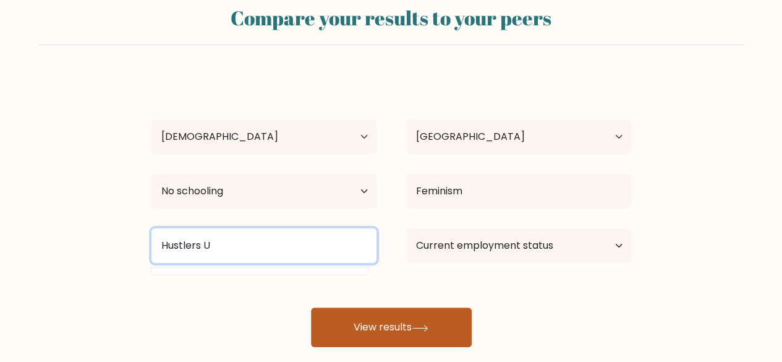
type input "Hustlers U"
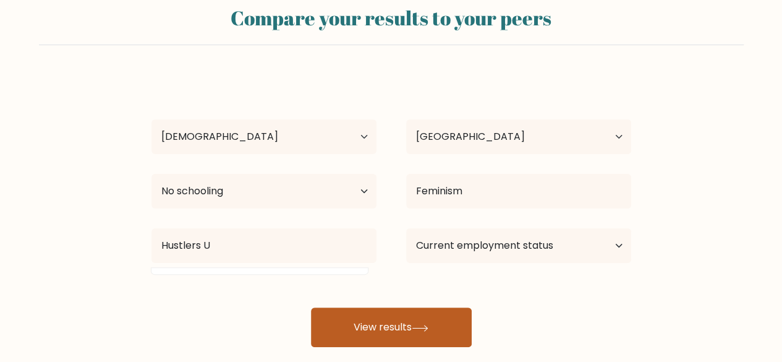
click at [354, 314] on button "View results" at bounding box center [391, 327] width 161 height 40
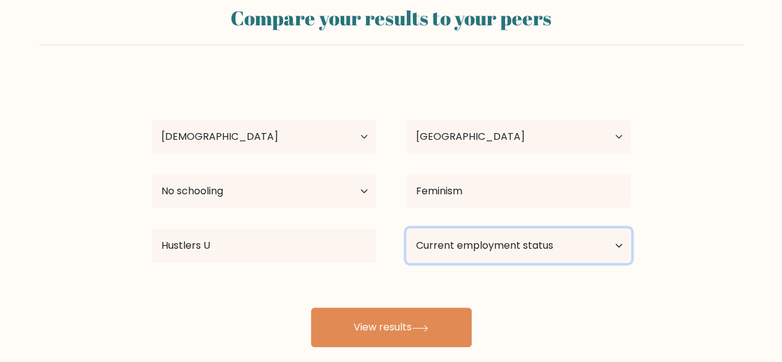
click at [517, 250] on select "Current employment status Employed Student Retired Other / prefer not to answer" at bounding box center [518, 245] width 225 height 35
select select "other"
click at [406, 228] on select "Current employment status Employed Student Retired Other / prefer not to answer" at bounding box center [518, 245] width 225 height 35
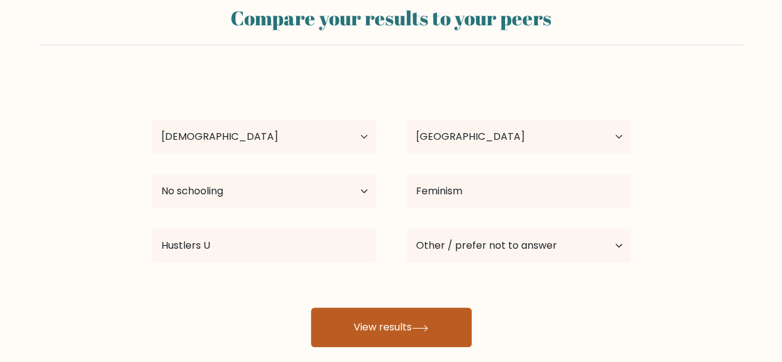
click at [440, 327] on button "View results" at bounding box center [391, 327] width 161 height 40
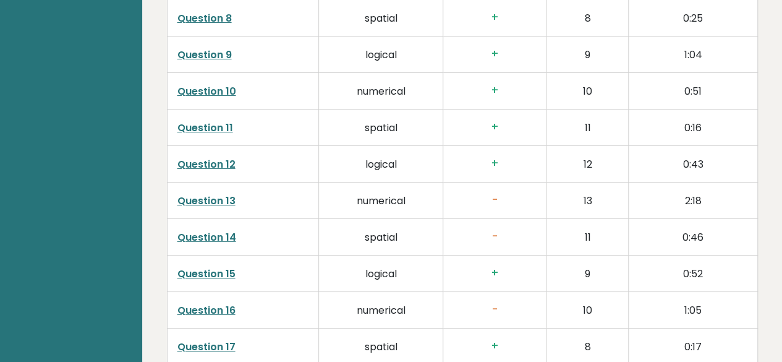
scroll to position [2269, 0]
click at [219, 193] on link "Question 13" at bounding box center [207, 200] width 58 height 14
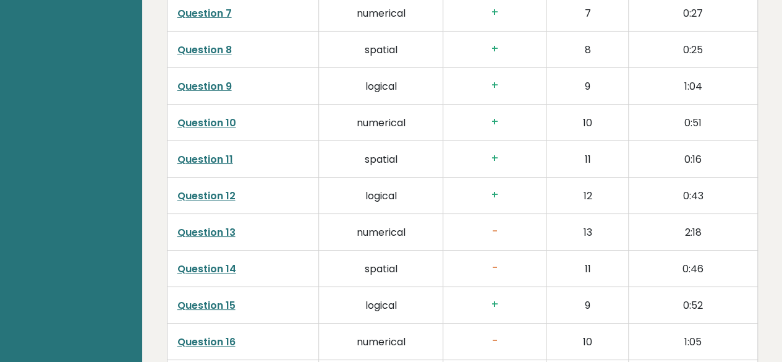
scroll to position [2244, 0]
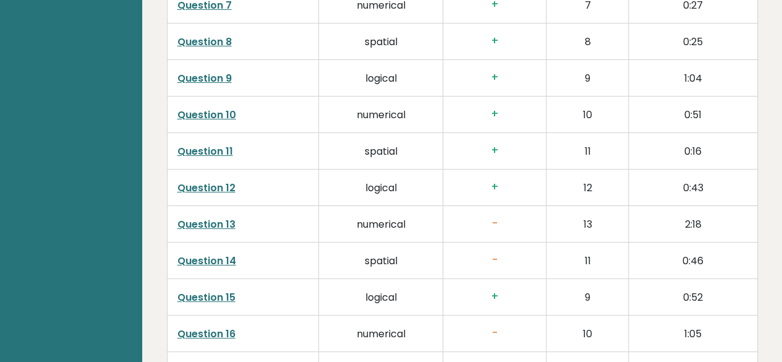
click at [225, 254] on link "Question 14" at bounding box center [207, 261] width 59 height 14
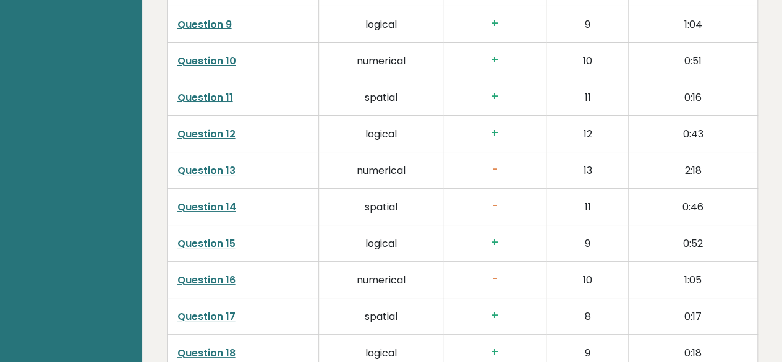
scroll to position [2298, 0]
click at [220, 273] on link "Question 16" at bounding box center [207, 280] width 58 height 14
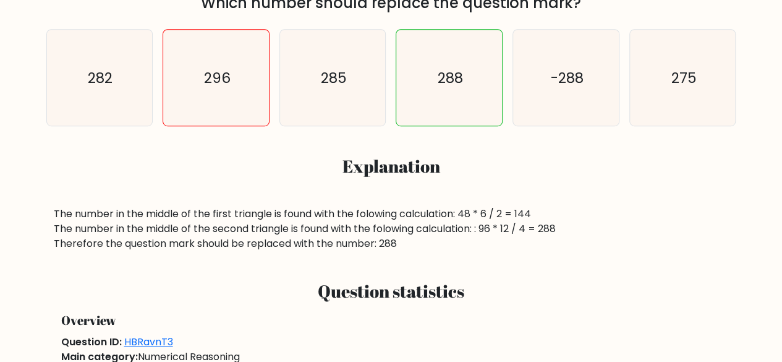
scroll to position [336, 0]
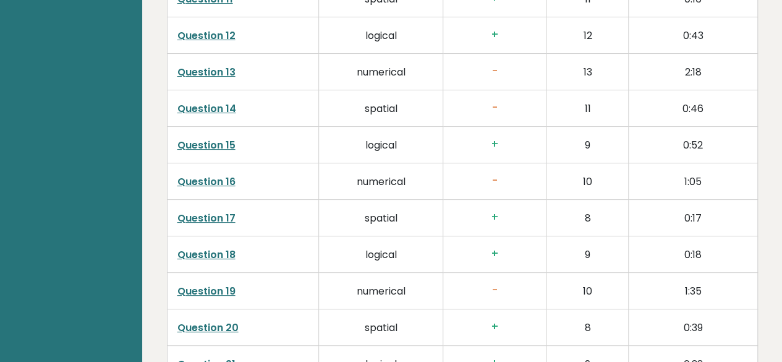
scroll to position [2405, 0]
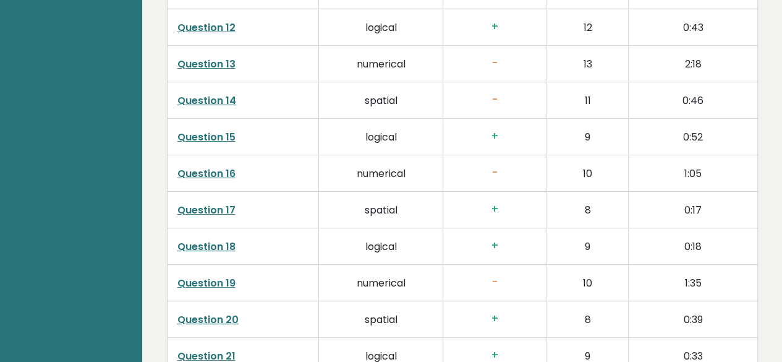
click at [209, 276] on link "Question 19" at bounding box center [207, 283] width 58 height 14
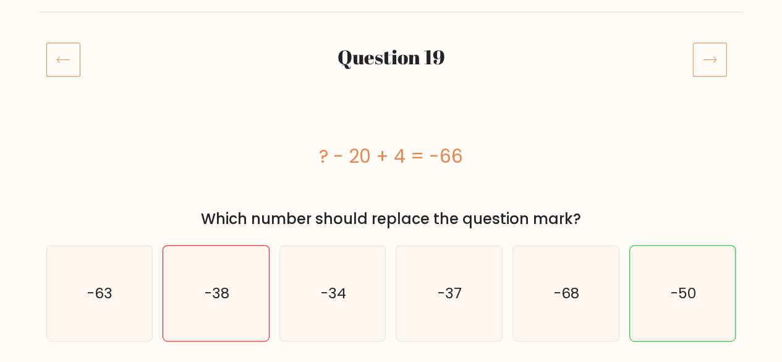
scroll to position [124, 0]
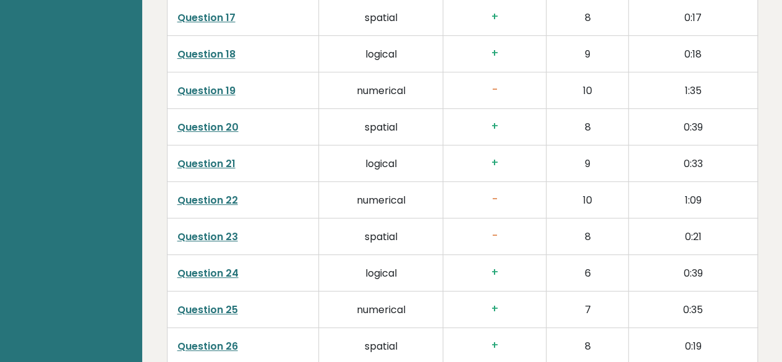
scroll to position [2598, 0]
click at [225, 192] on link "Question 22" at bounding box center [208, 199] width 61 height 14
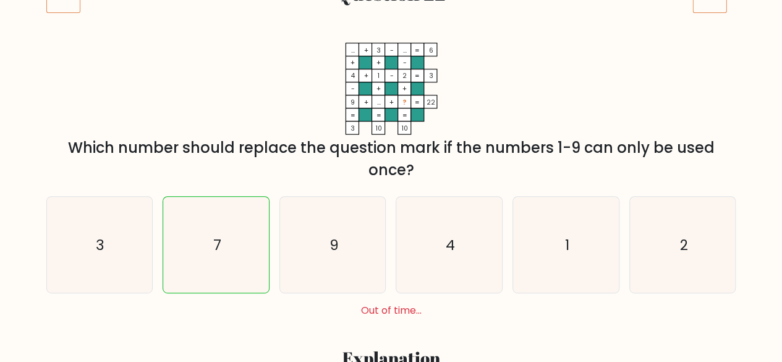
scroll to position [210, 0]
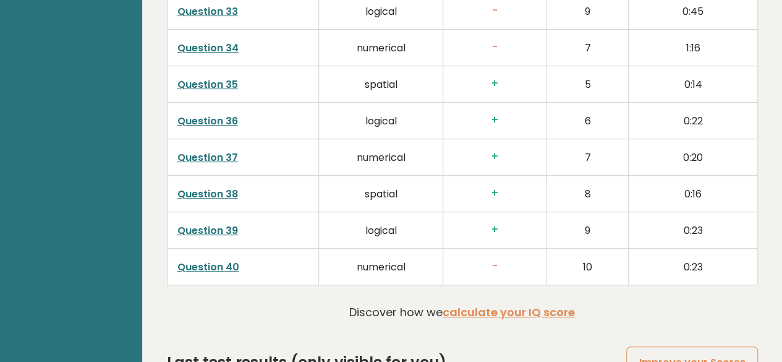
scroll to position [2598, 0]
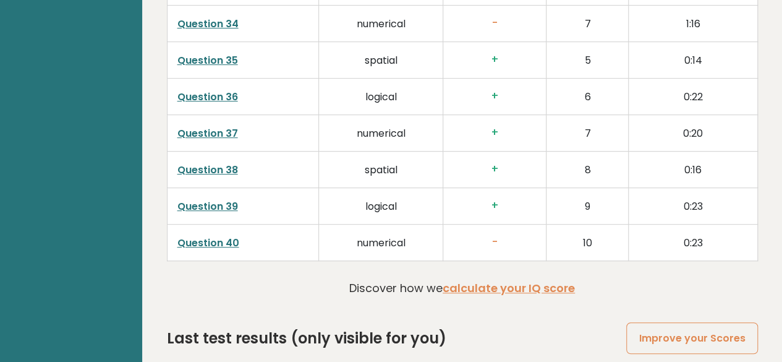
click at [224, 236] on link "Question 40" at bounding box center [209, 243] width 62 height 14
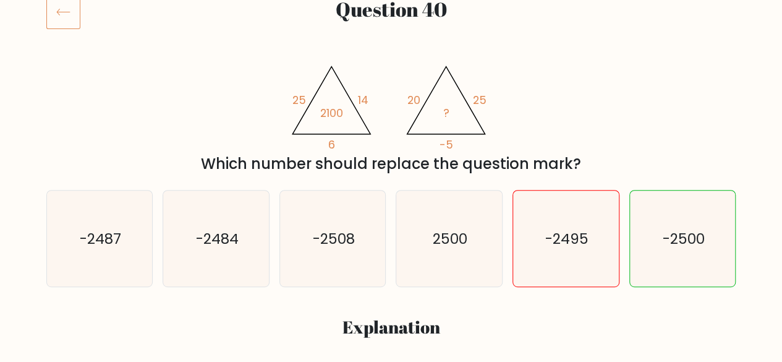
scroll to position [178, 0]
